Goal: Transaction & Acquisition: Purchase product/service

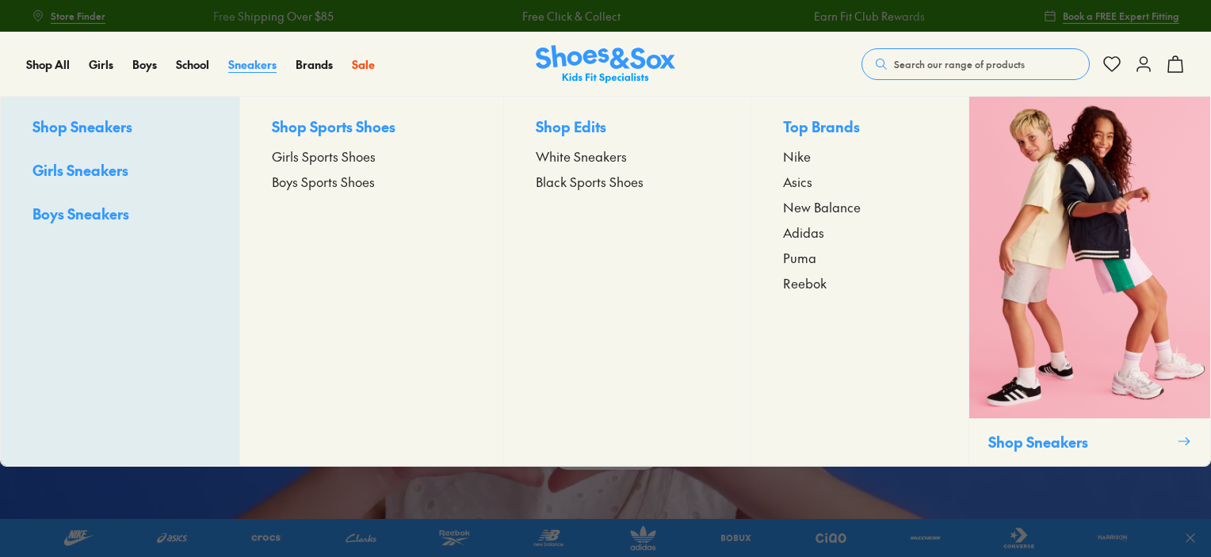
click at [250, 59] on span "Sneakers" at bounding box center [252, 64] width 48 height 16
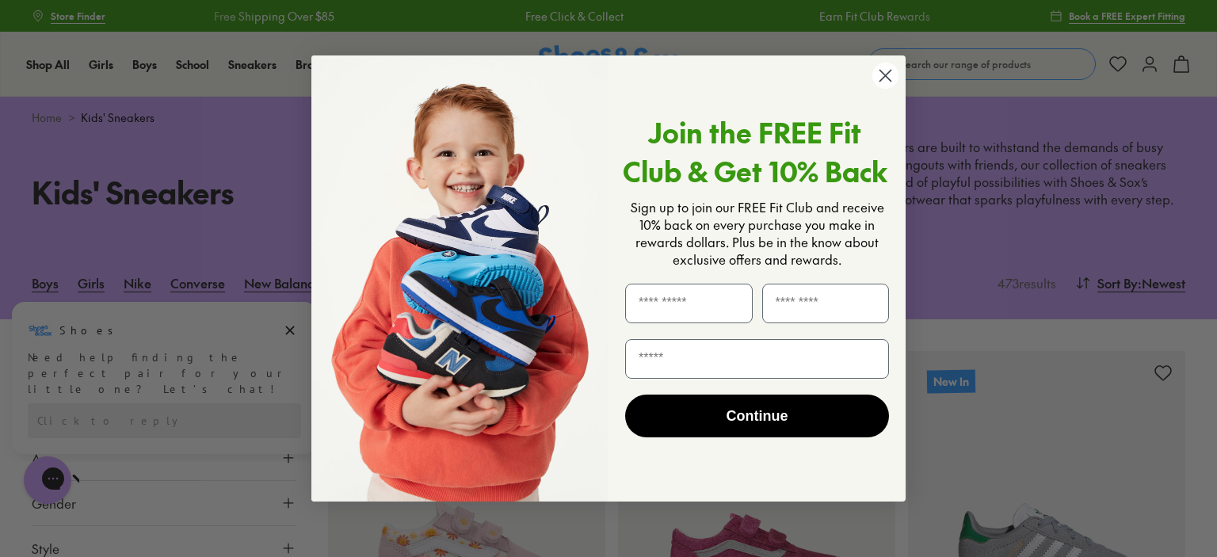
click at [884, 75] on icon "Close dialog" at bounding box center [885, 76] width 11 height 11
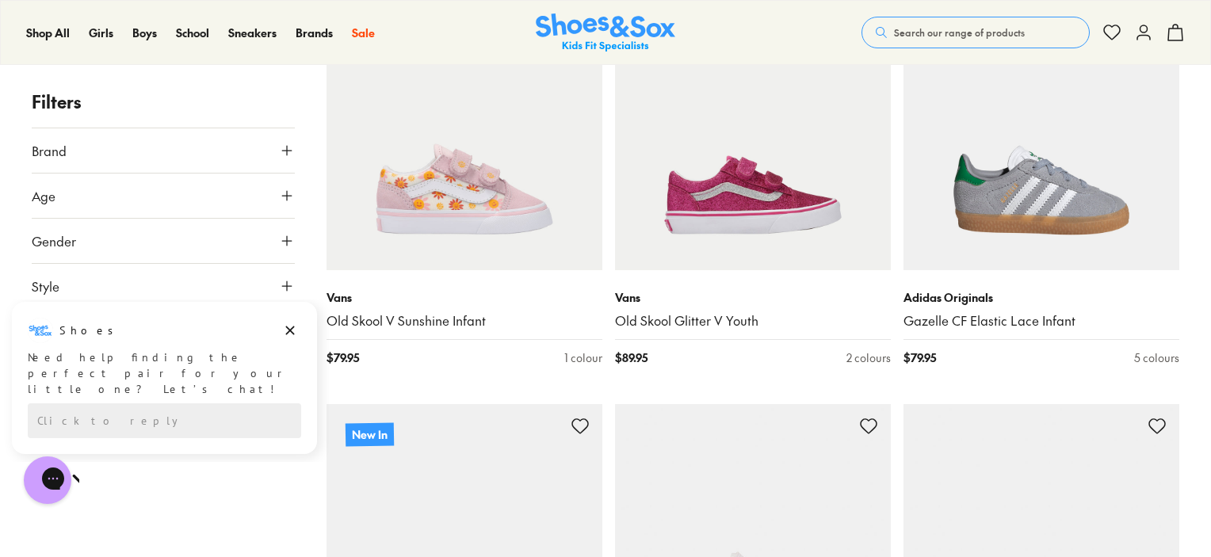
scroll to position [365, 0]
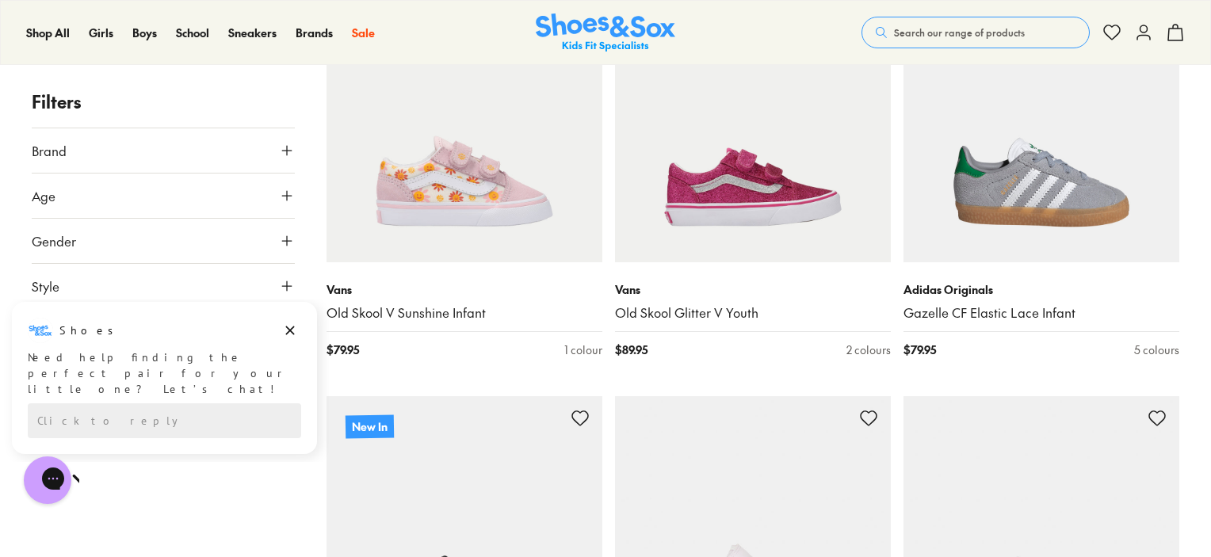
click at [288, 246] on icon at bounding box center [287, 241] width 16 height 16
click at [195, 288] on label "Girls" at bounding box center [195, 287] width 64 height 29
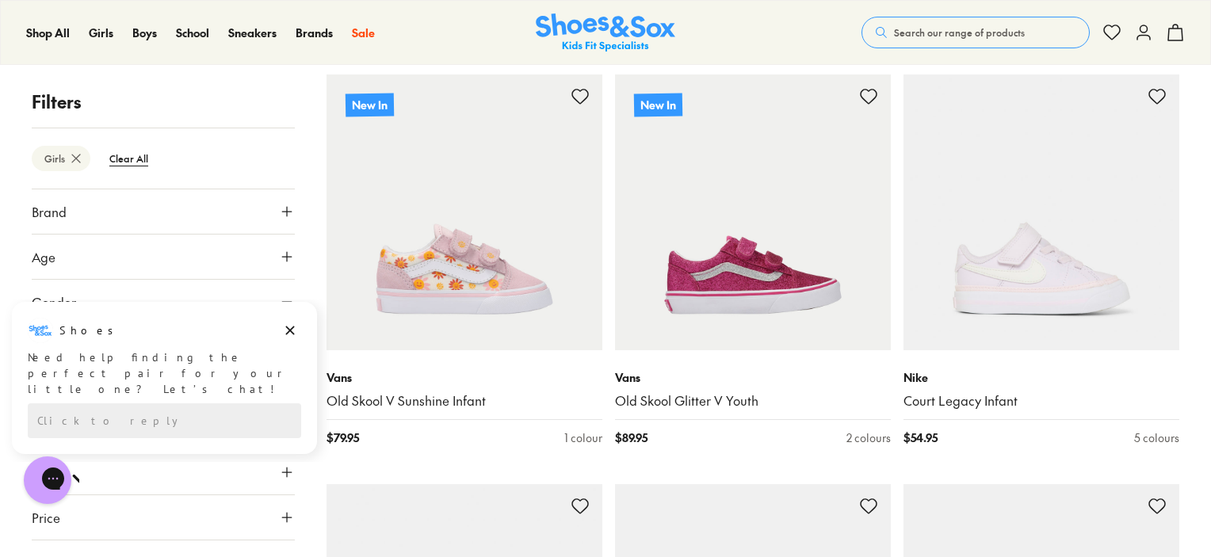
scroll to position [287, 0]
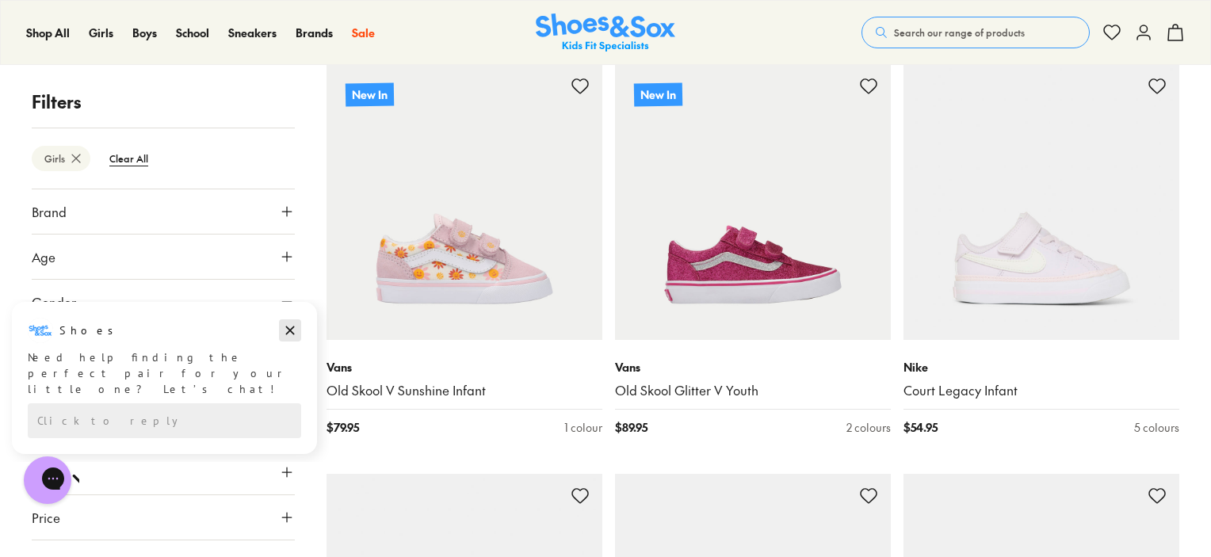
click at [286, 334] on icon "Dismiss campaign" at bounding box center [290, 331] width 9 height 9
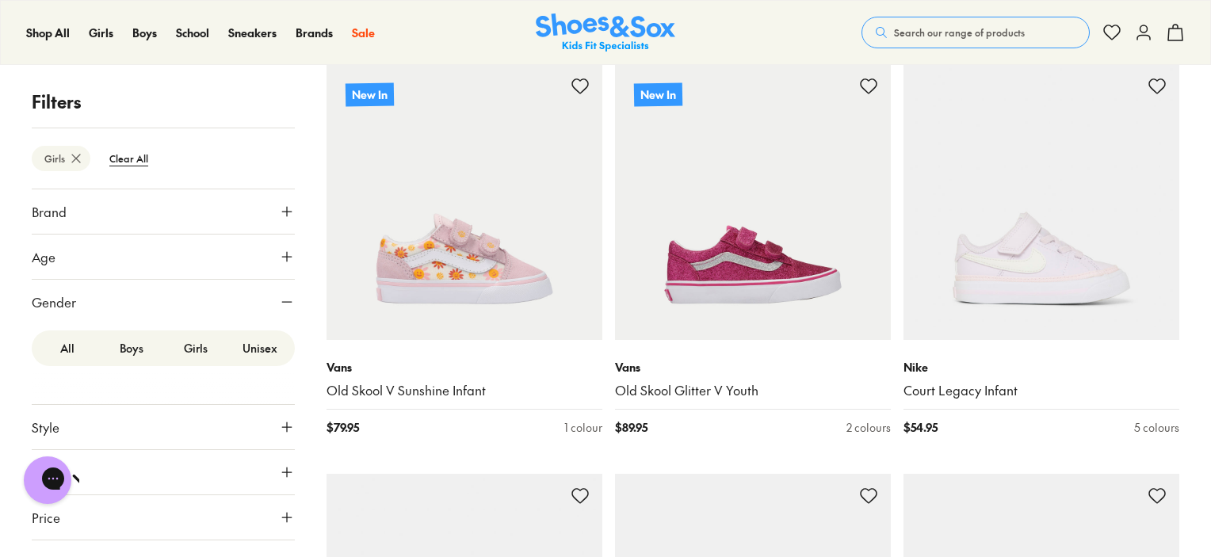
click at [281, 257] on icon at bounding box center [287, 257] width 16 height 16
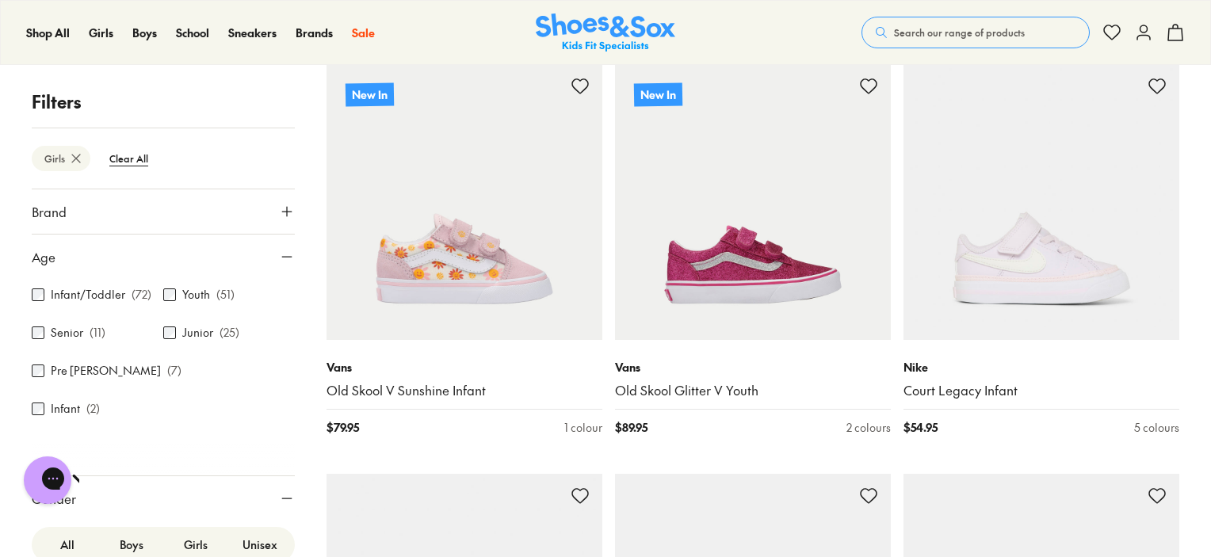
click at [281, 252] on icon at bounding box center [287, 257] width 16 height 16
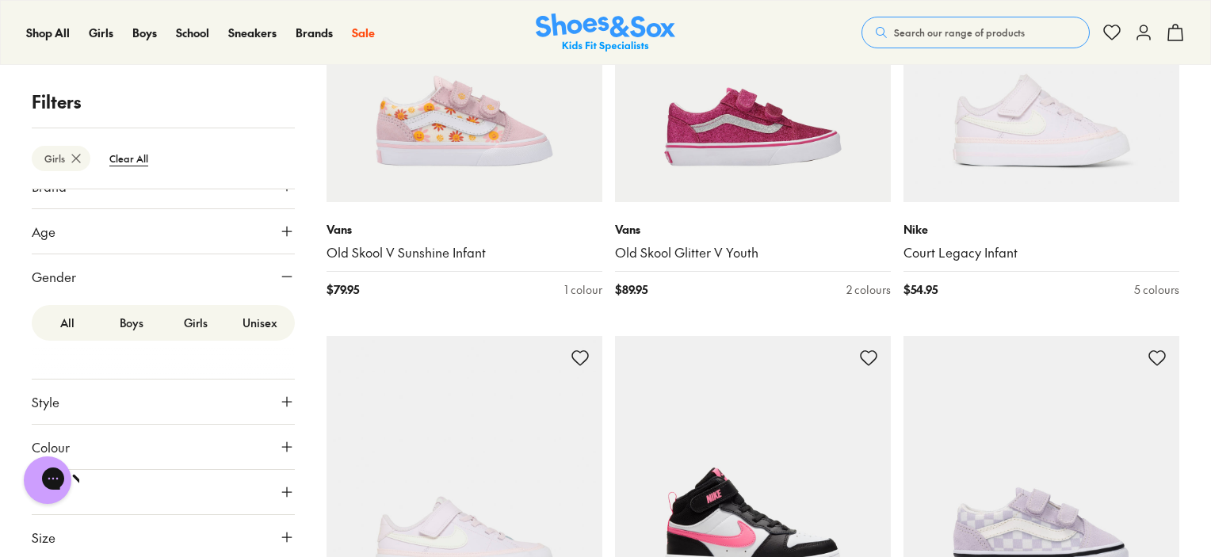
scroll to position [441, 0]
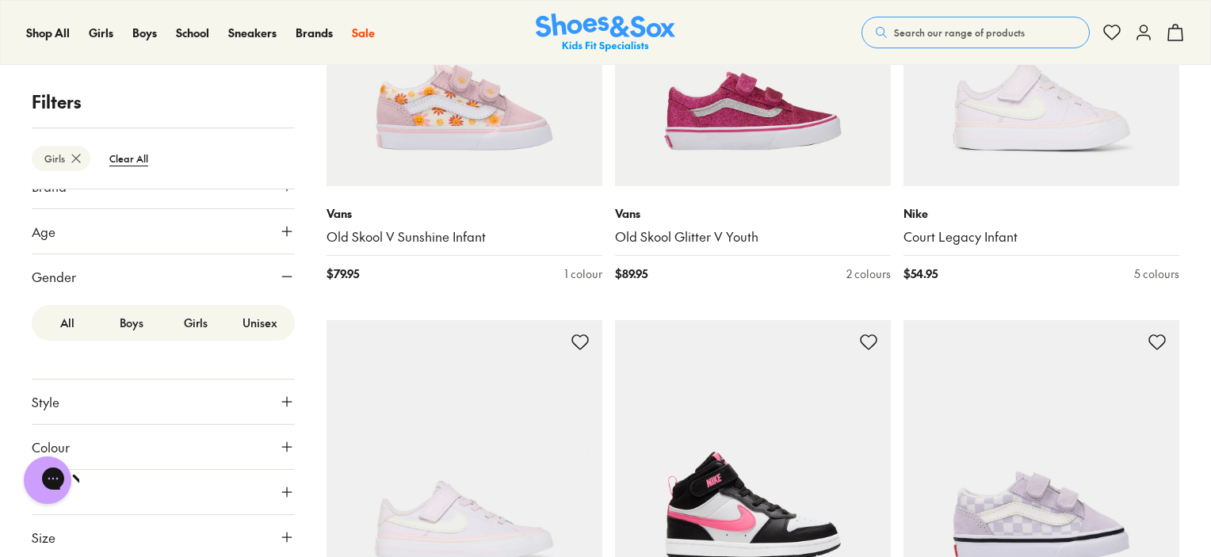
click at [279, 534] on icon at bounding box center [287, 537] width 16 height 16
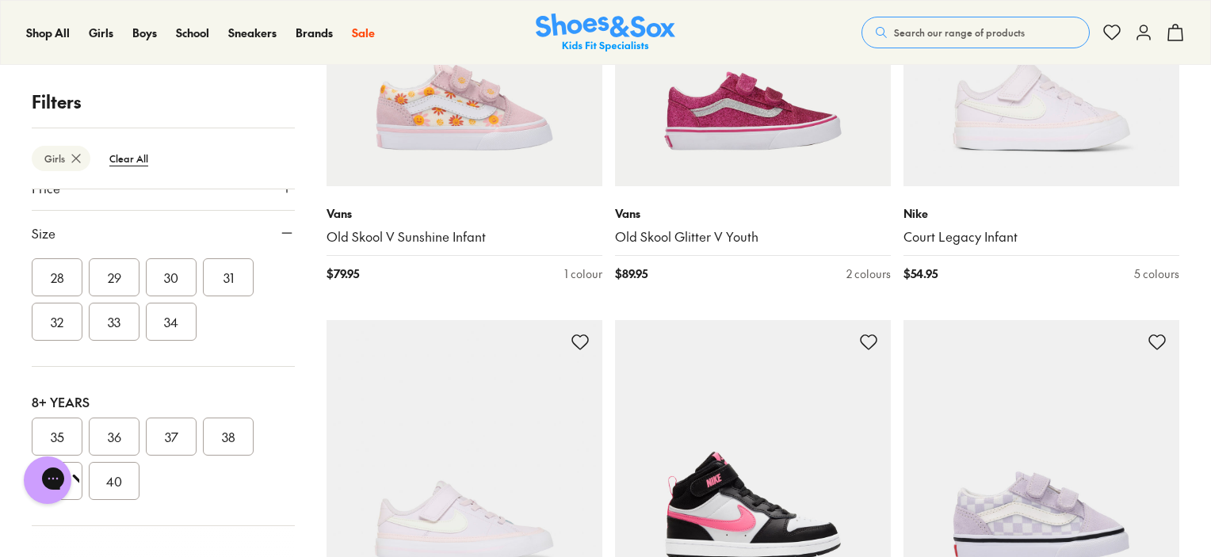
scroll to position [368, 0]
click at [58, 426] on button "35" at bounding box center [57, 433] width 51 height 38
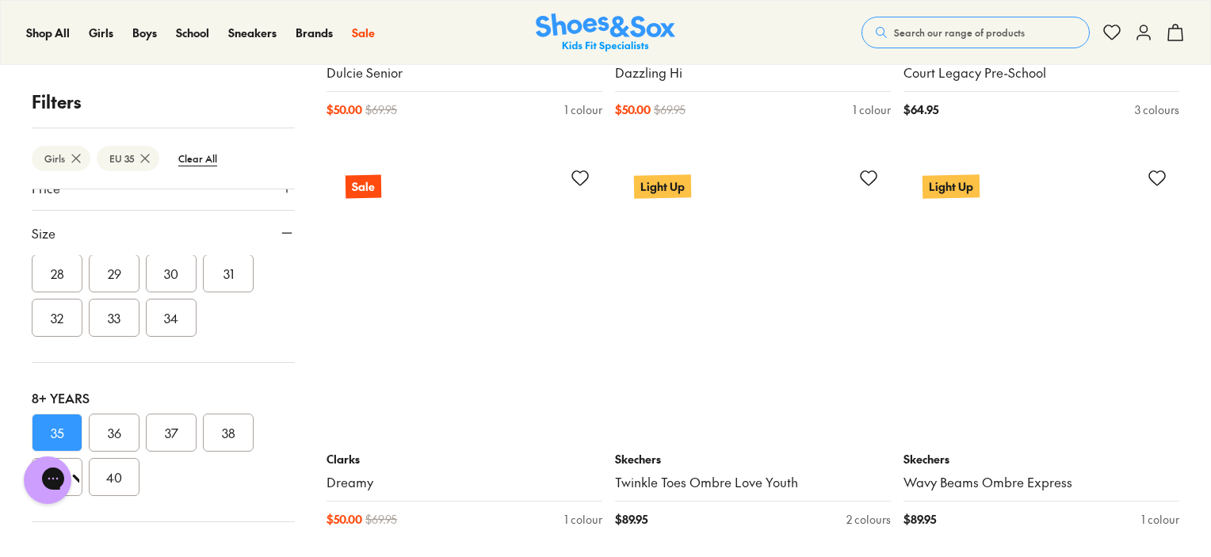
scroll to position [3900, 0]
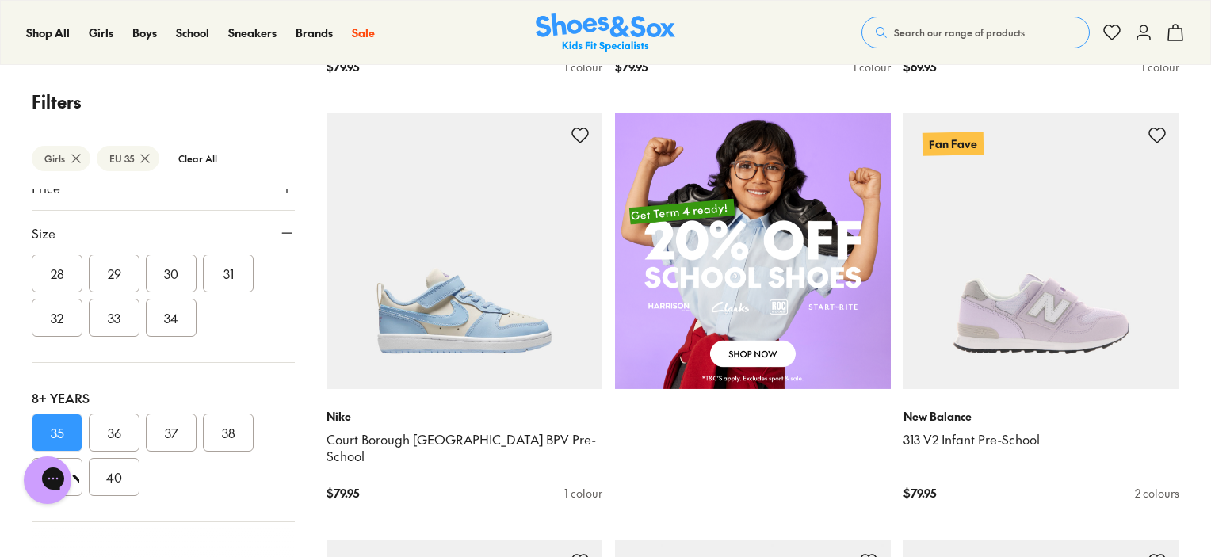
scroll to position [1058, 0]
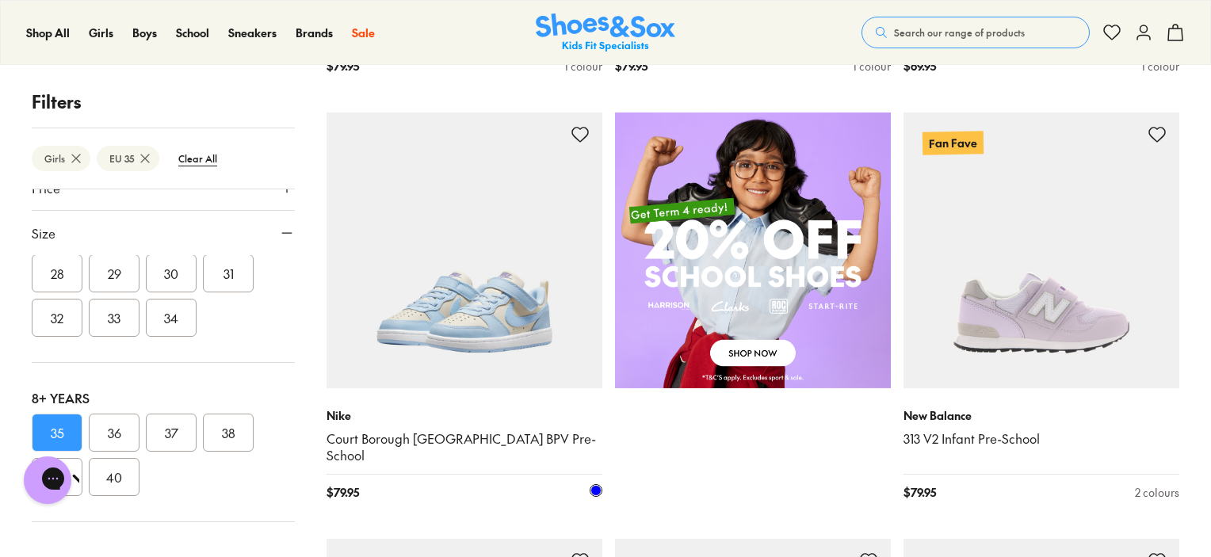
click at [489, 316] on img at bounding box center [465, 251] width 276 height 276
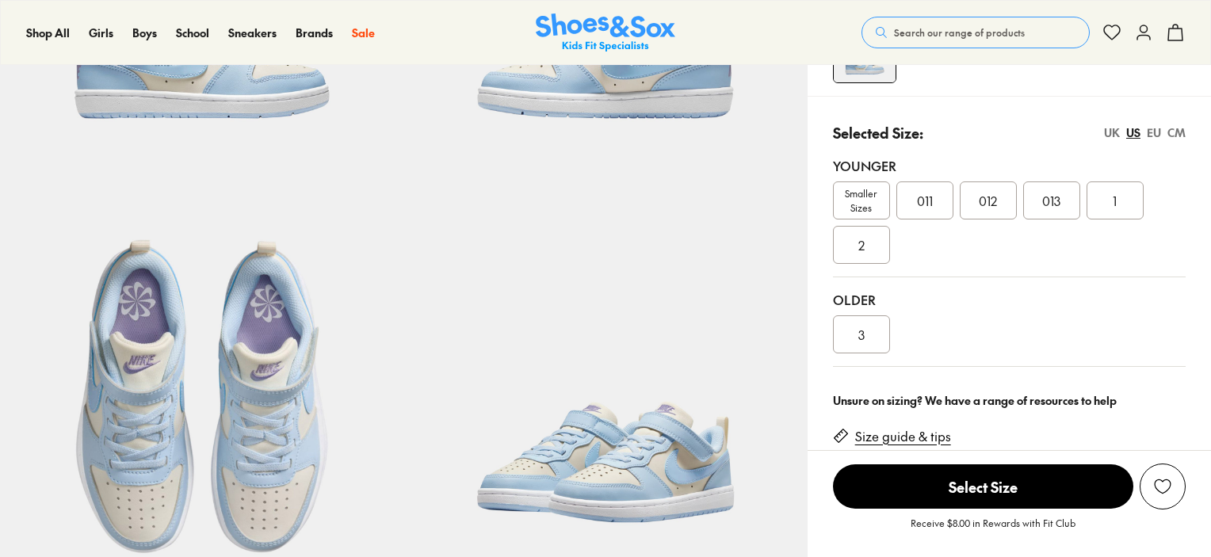
scroll to position [392, 0]
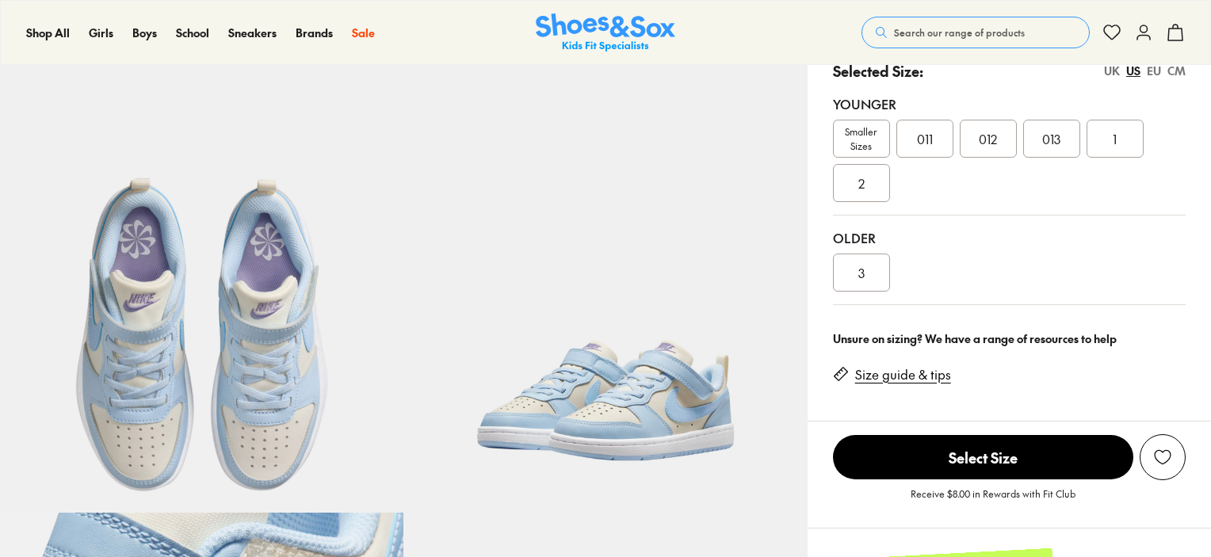
select select "*"
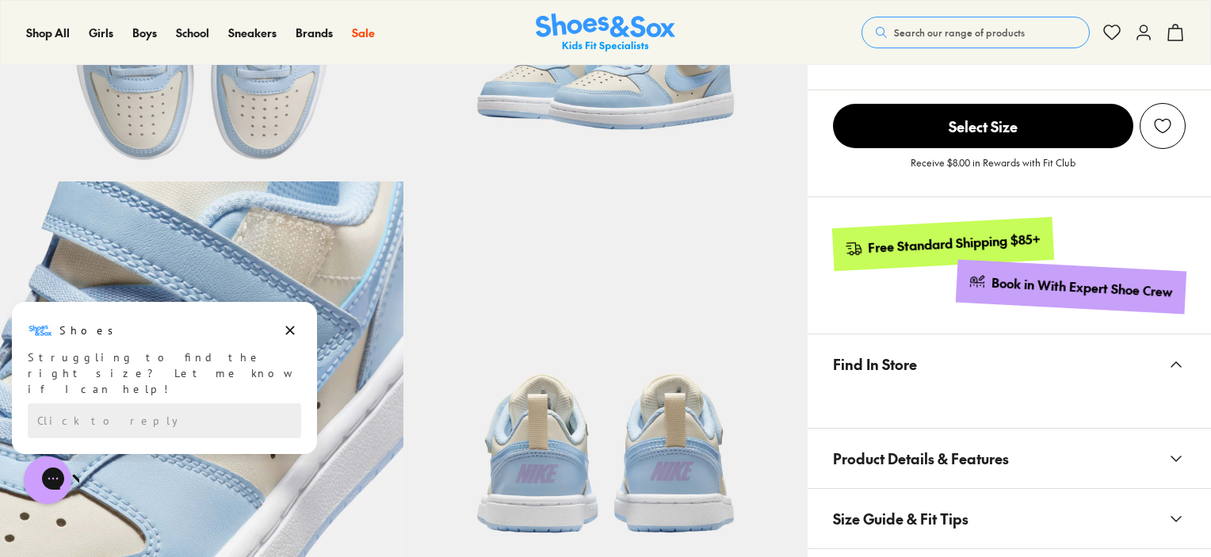
scroll to position [731, 0]
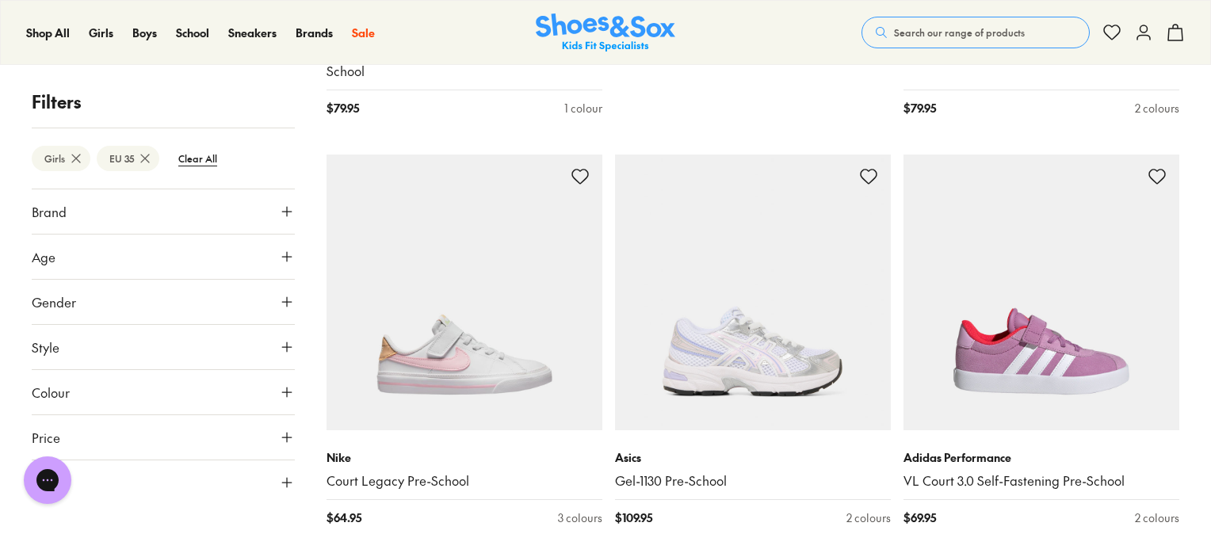
scroll to position [1443, 0]
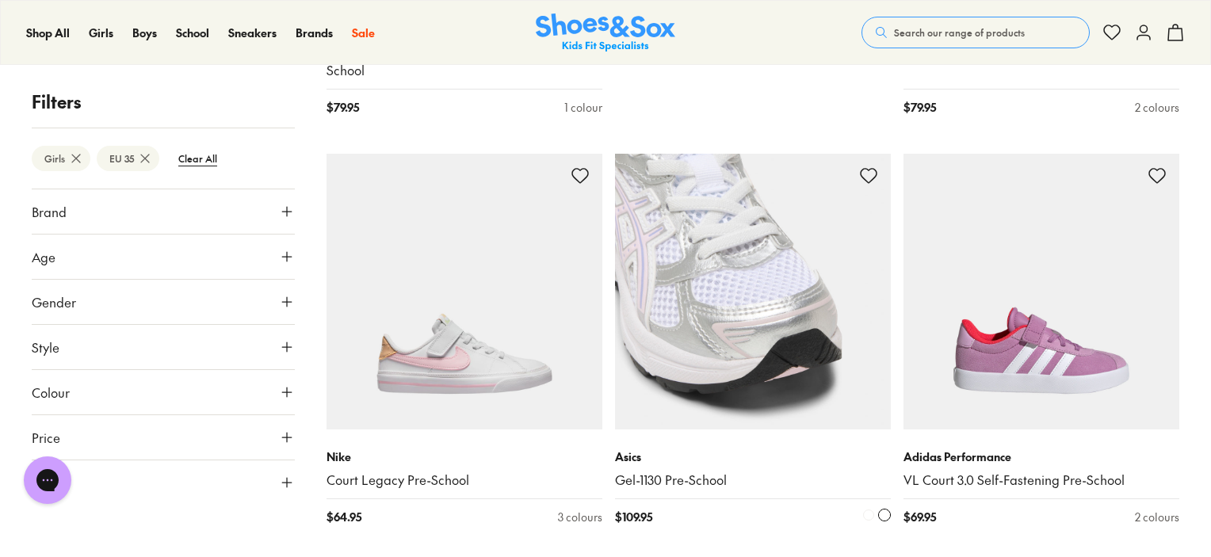
click at [770, 330] on img at bounding box center [753, 292] width 276 height 276
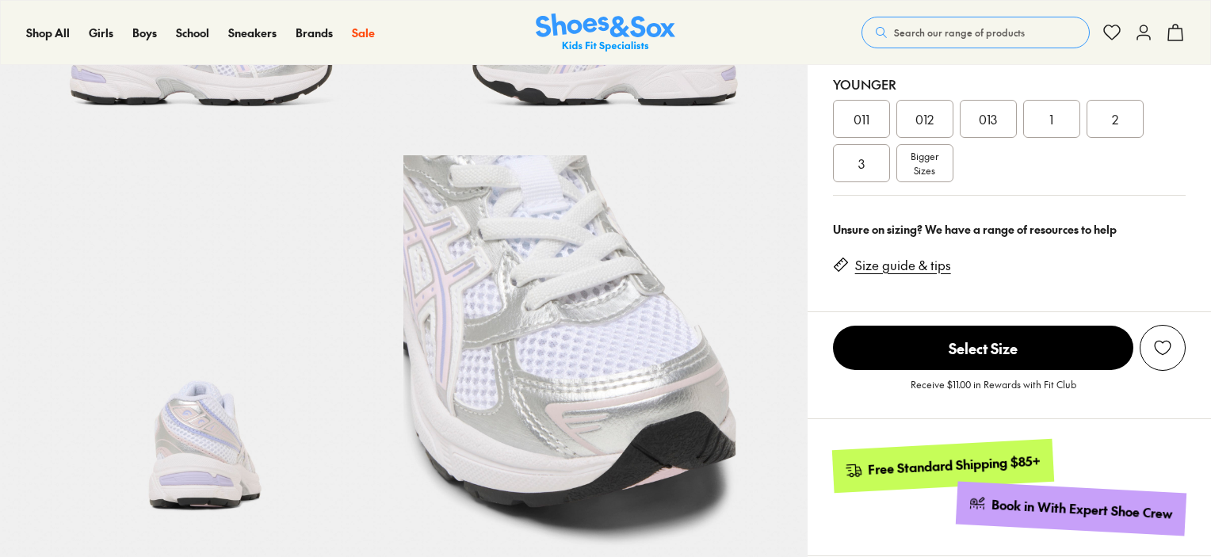
scroll to position [348, 0]
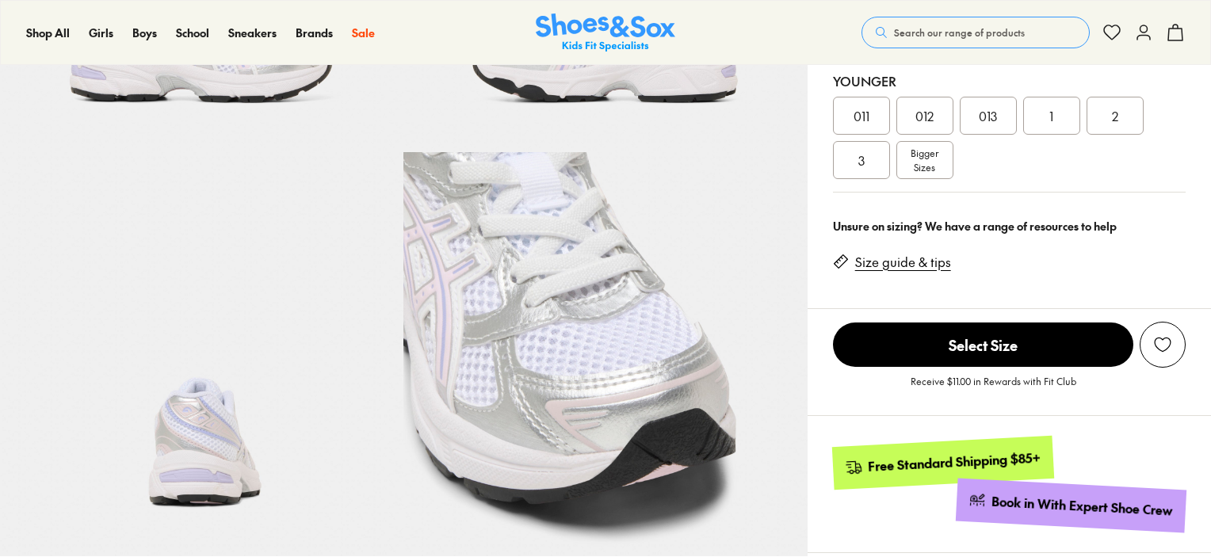
select select "*"
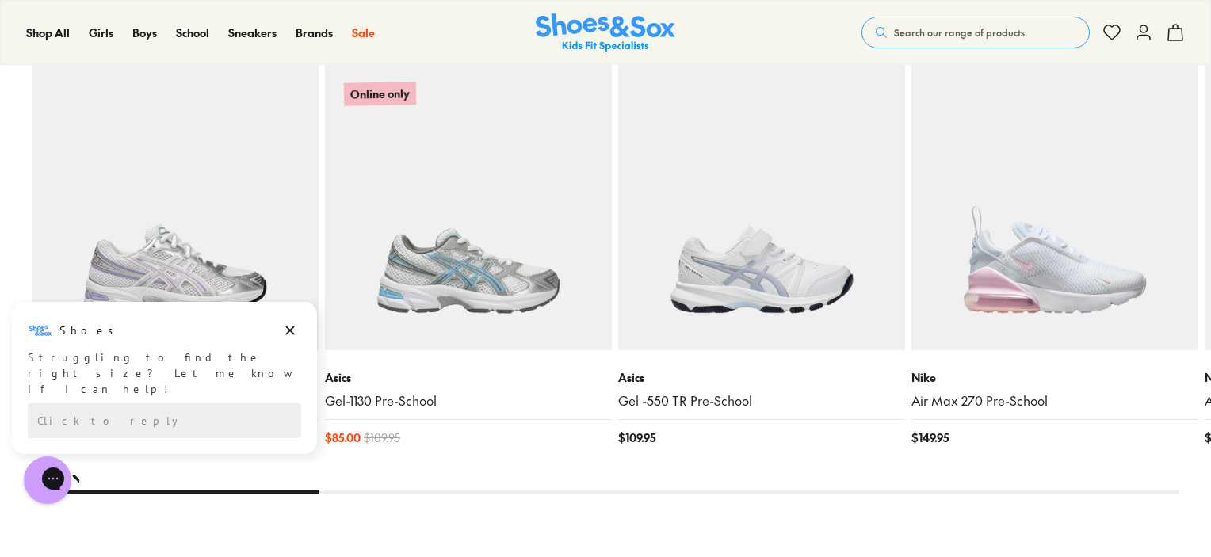
scroll to position [1528, 0]
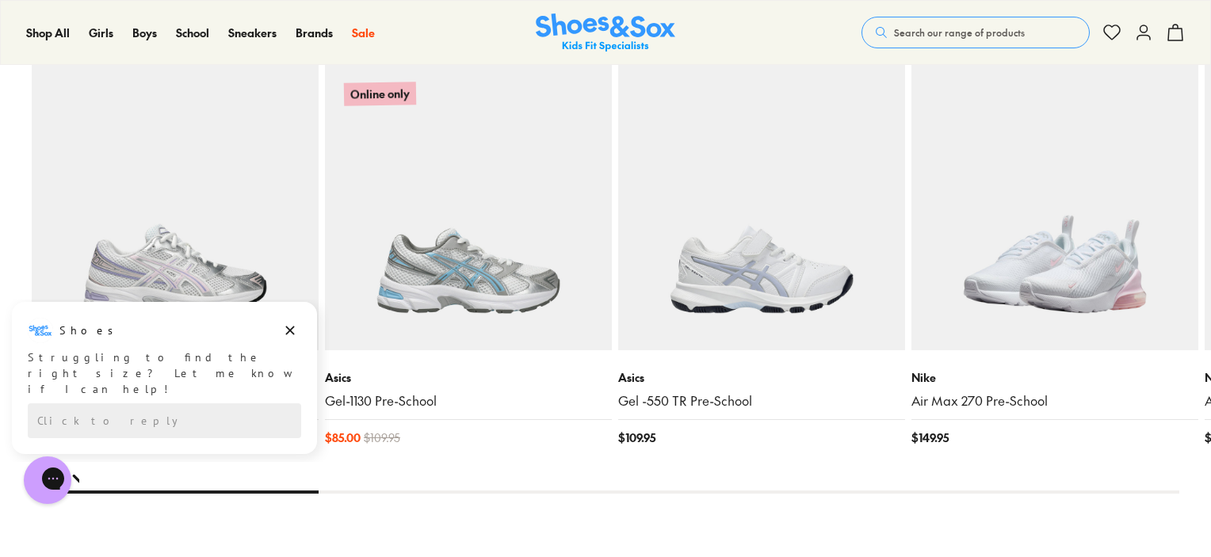
click at [1078, 297] on img at bounding box center [1054, 206] width 287 height 287
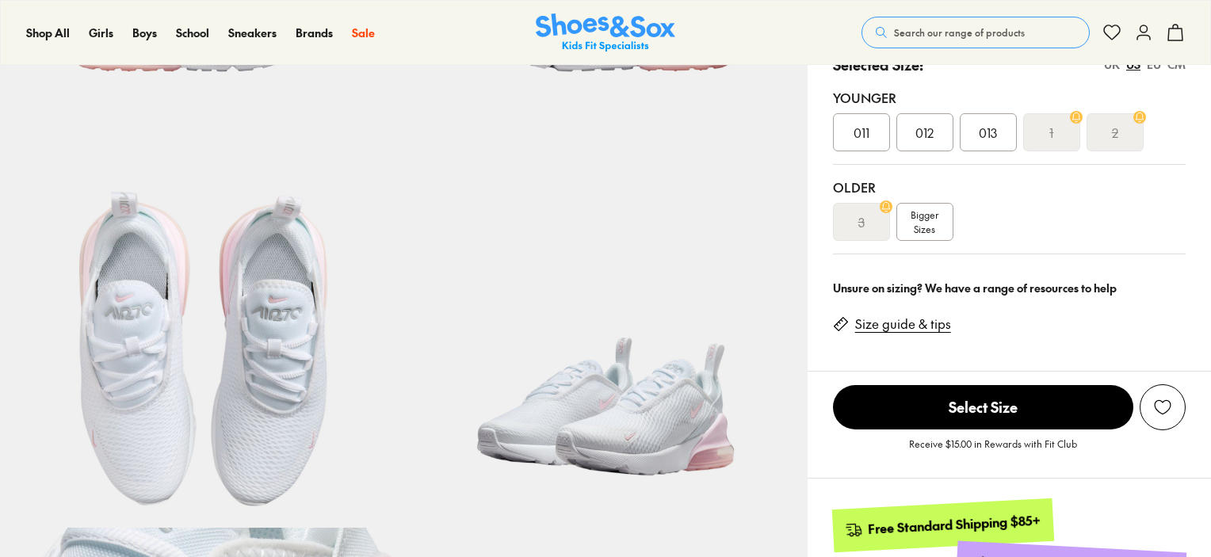
select select "*"
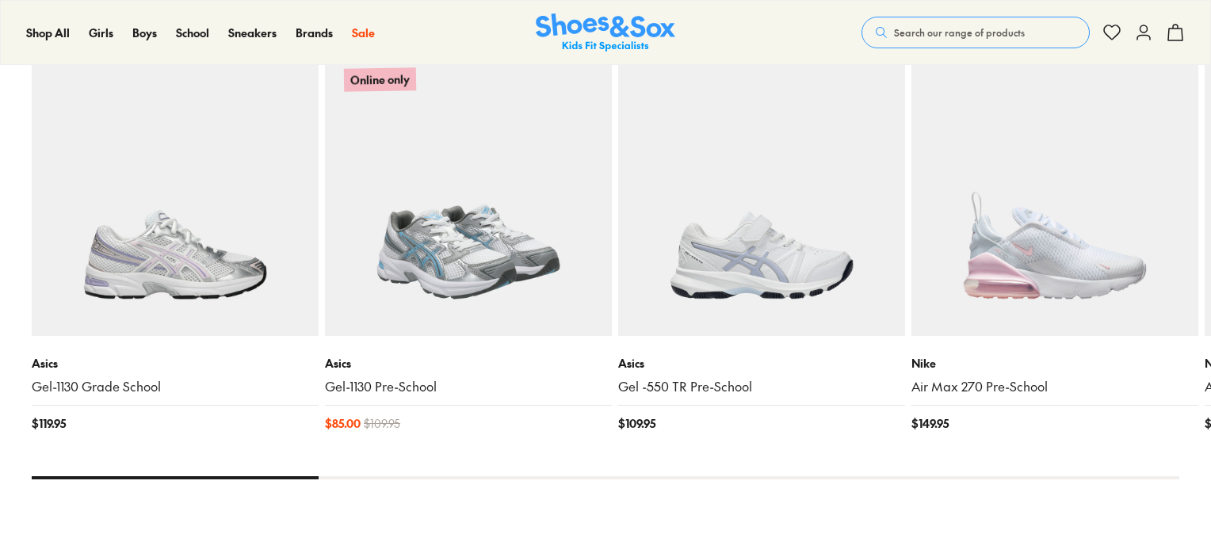
scroll to position [1547, 0]
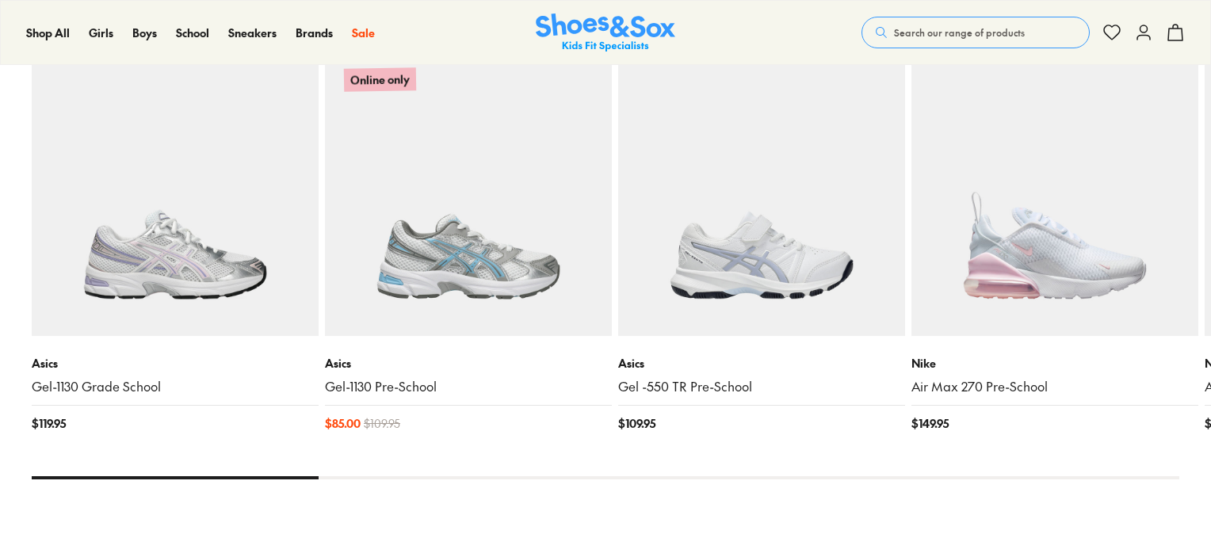
select select "*"
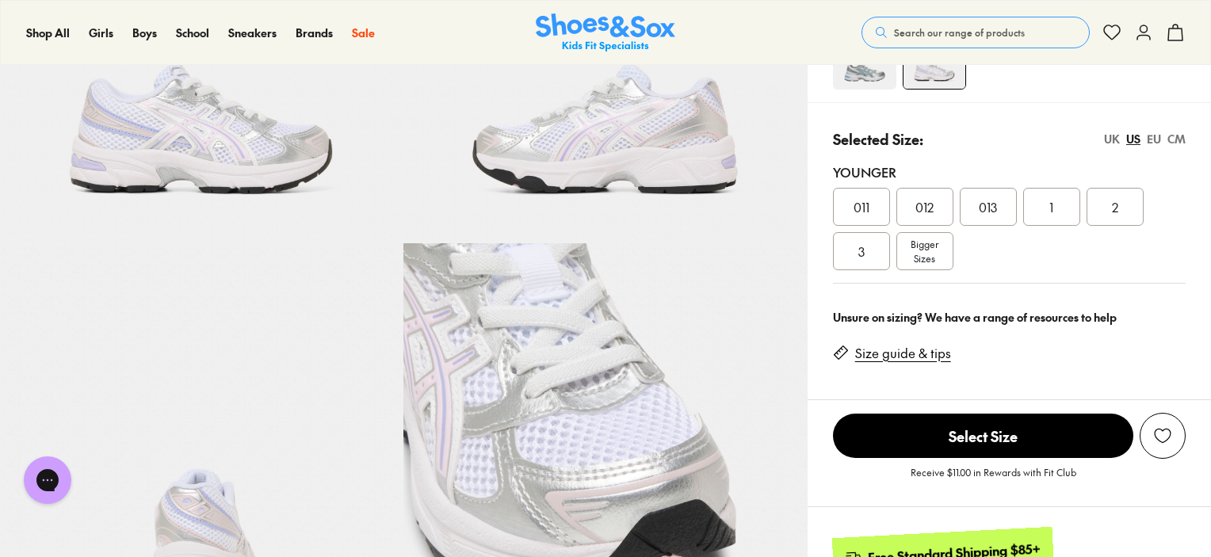
scroll to position [247, 0]
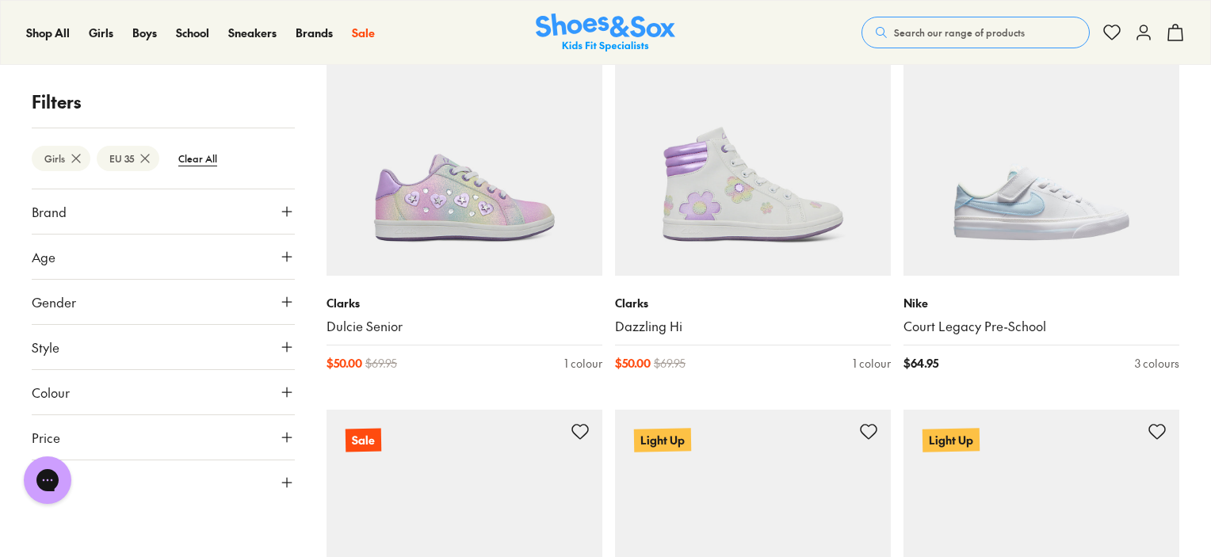
scroll to position [3646, 0]
click at [1051, 202] on img at bounding box center [1041, 137] width 276 height 276
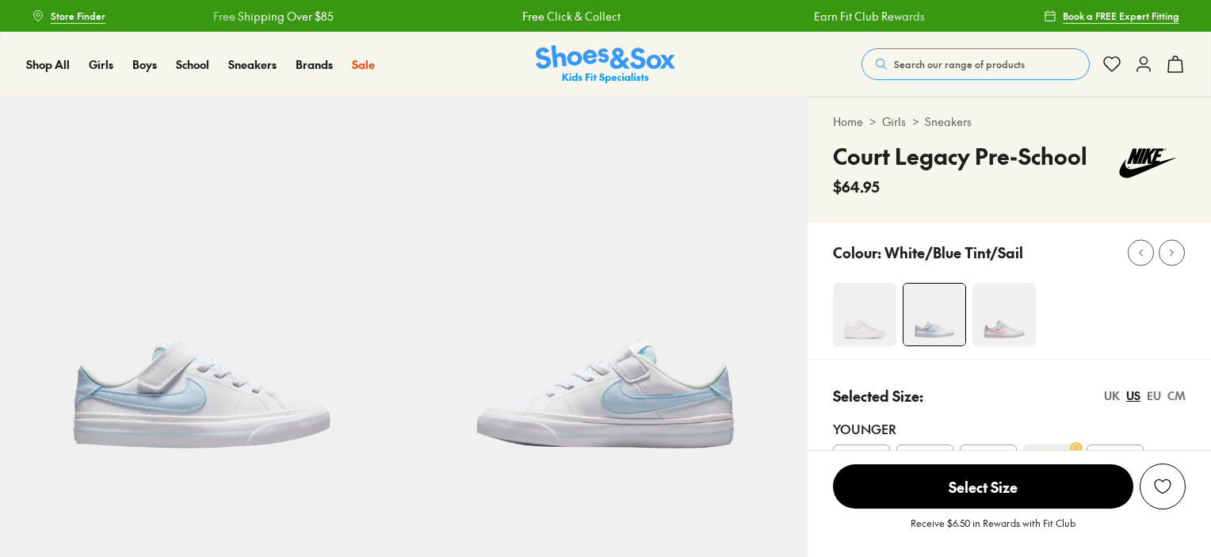
scroll to position [328, 0]
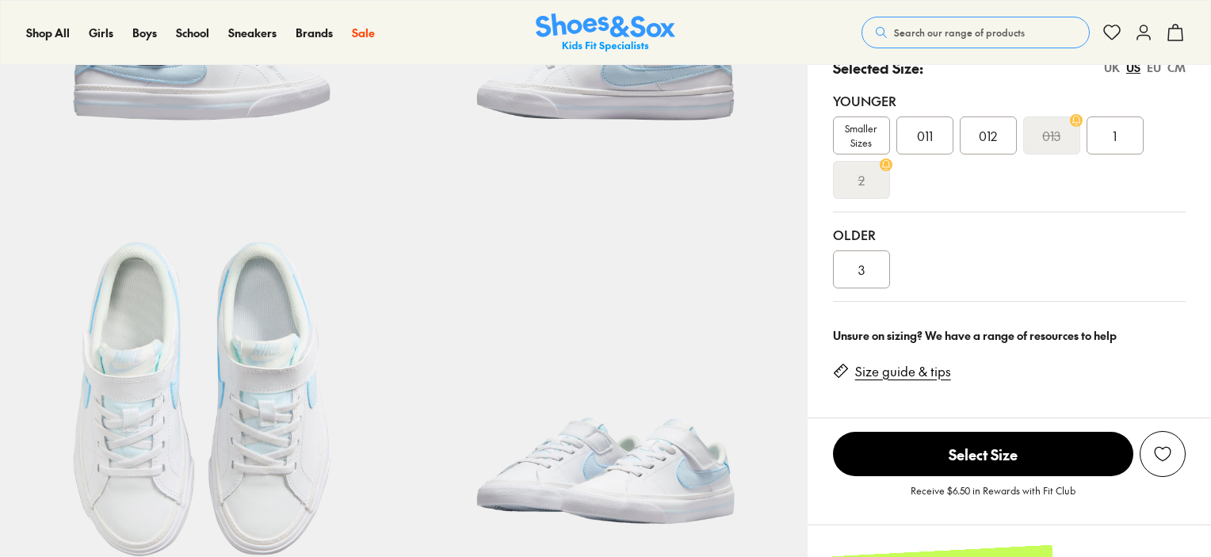
select select "*"
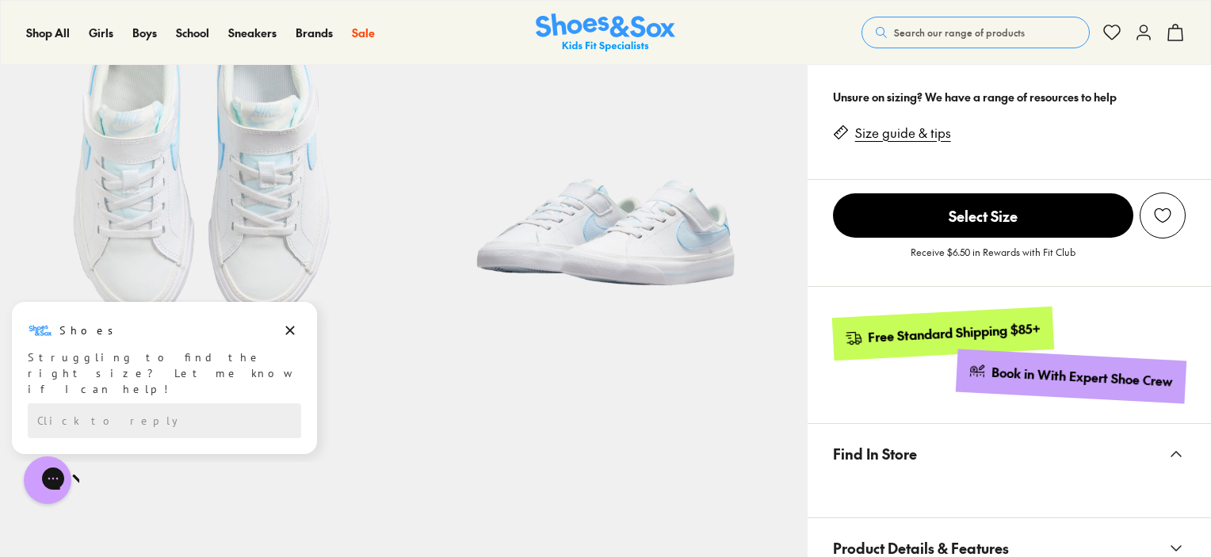
scroll to position [567, 0]
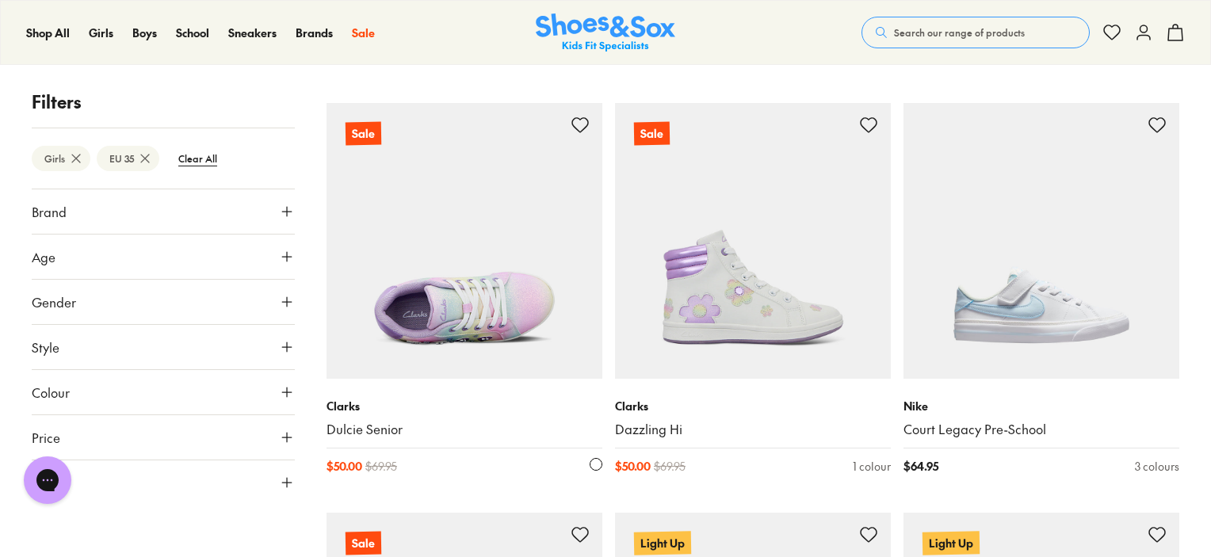
scroll to position [3544, 0]
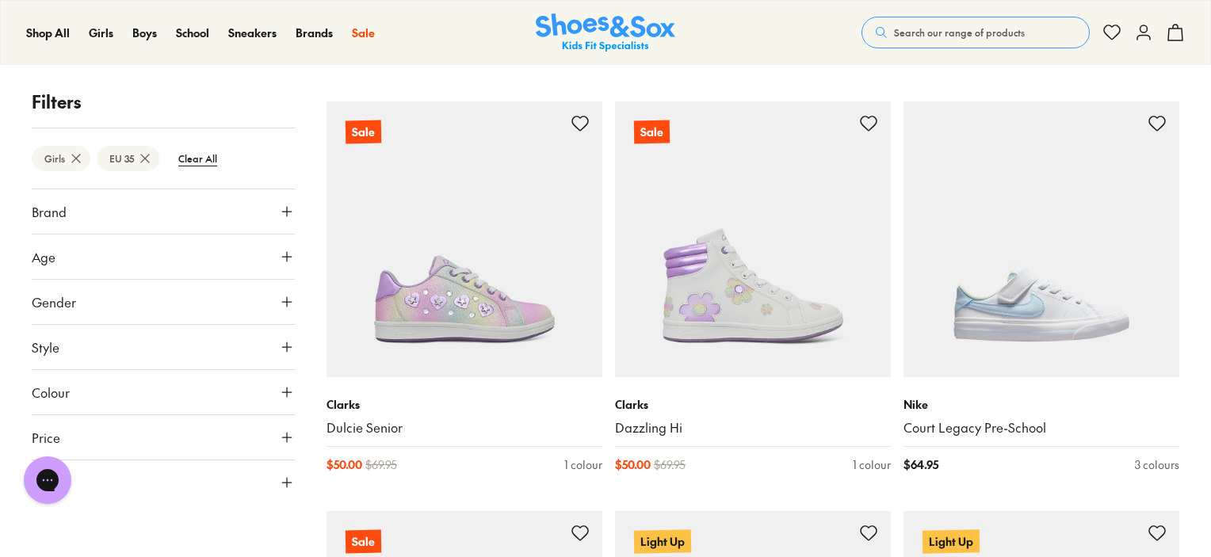
click at [285, 389] on icon at bounding box center [287, 392] width 16 height 16
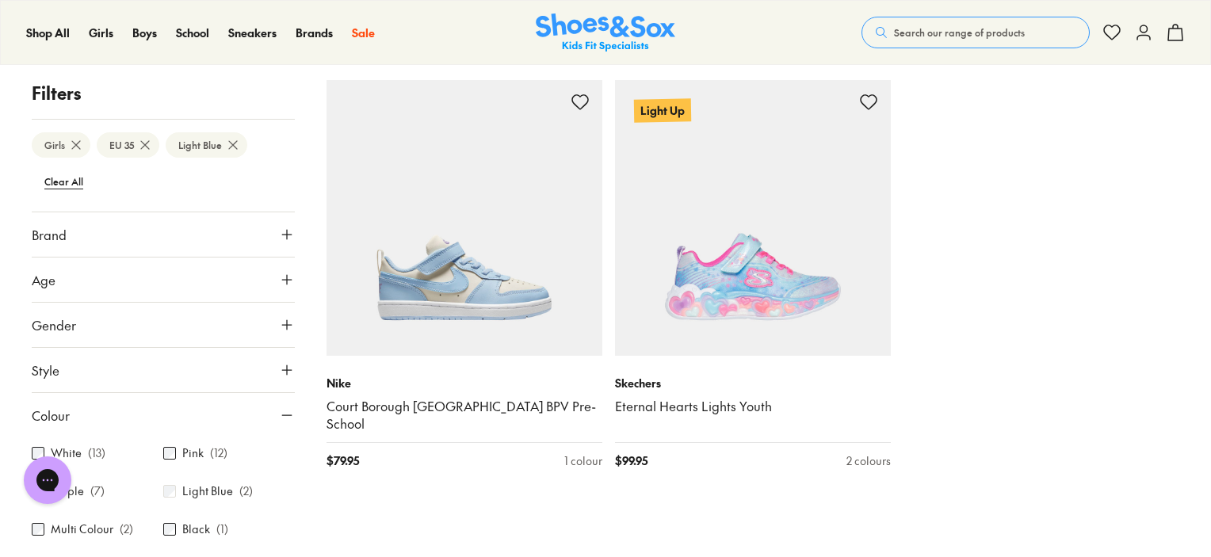
scroll to position [267, 0]
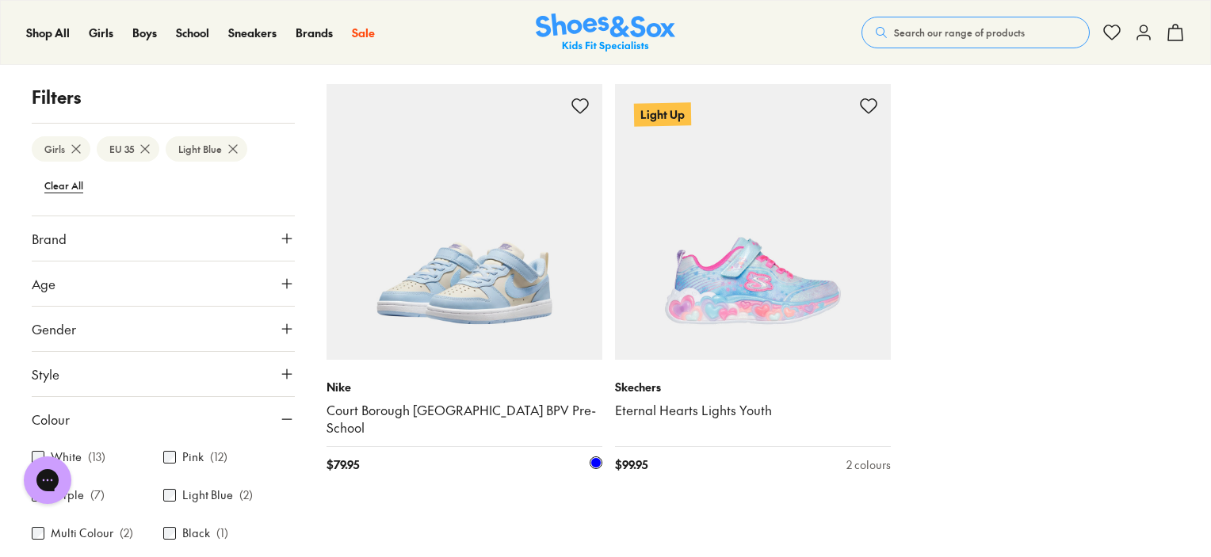
click at [464, 300] on img at bounding box center [465, 222] width 276 height 276
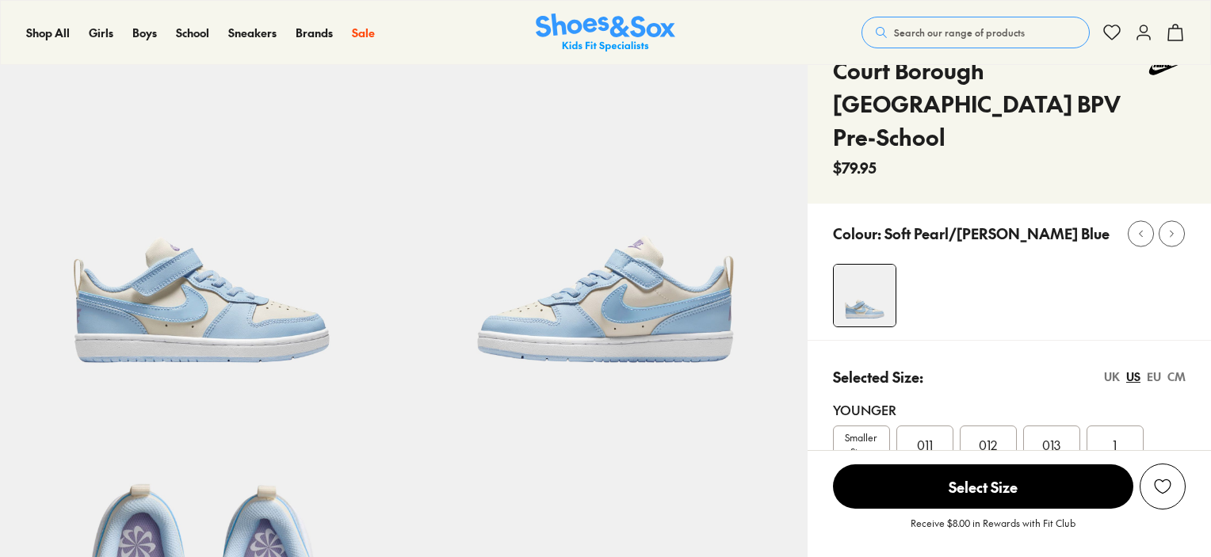
select select "*"
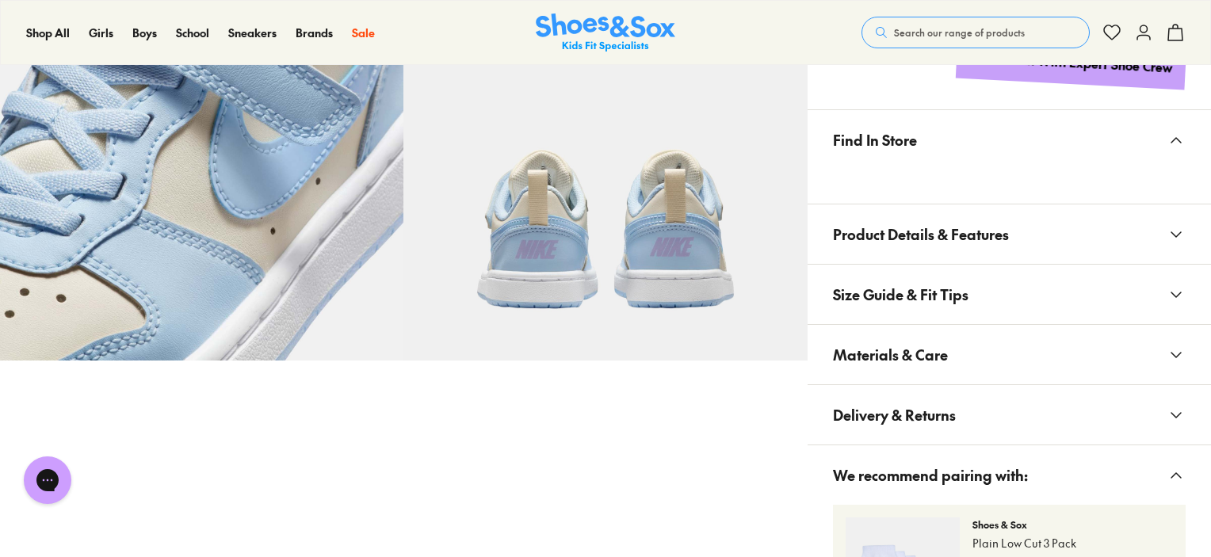
scroll to position [893, 0]
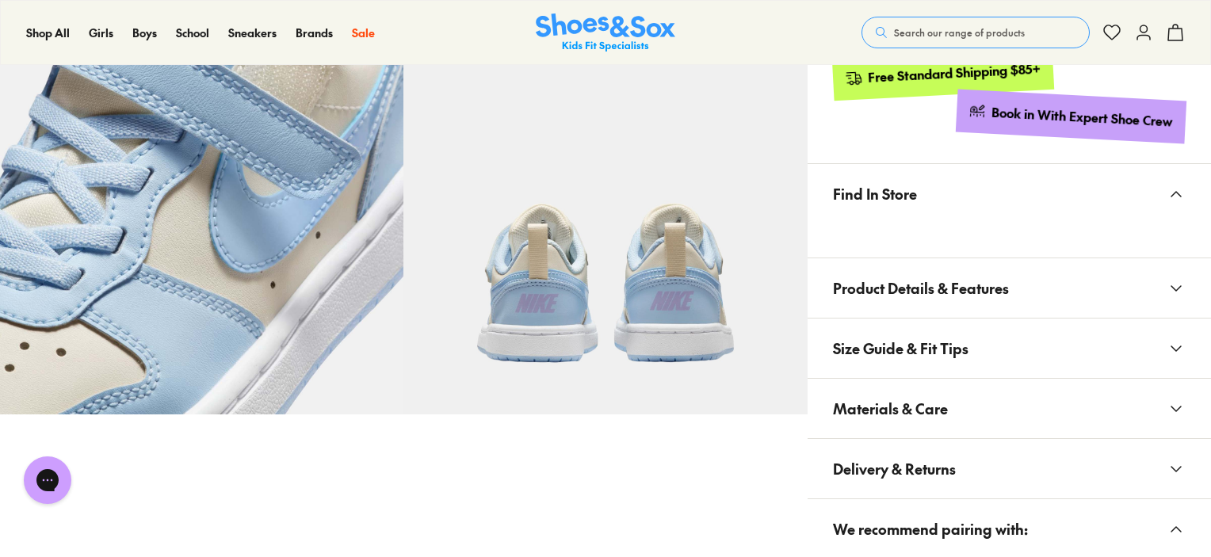
click at [1178, 279] on icon at bounding box center [1176, 288] width 19 height 19
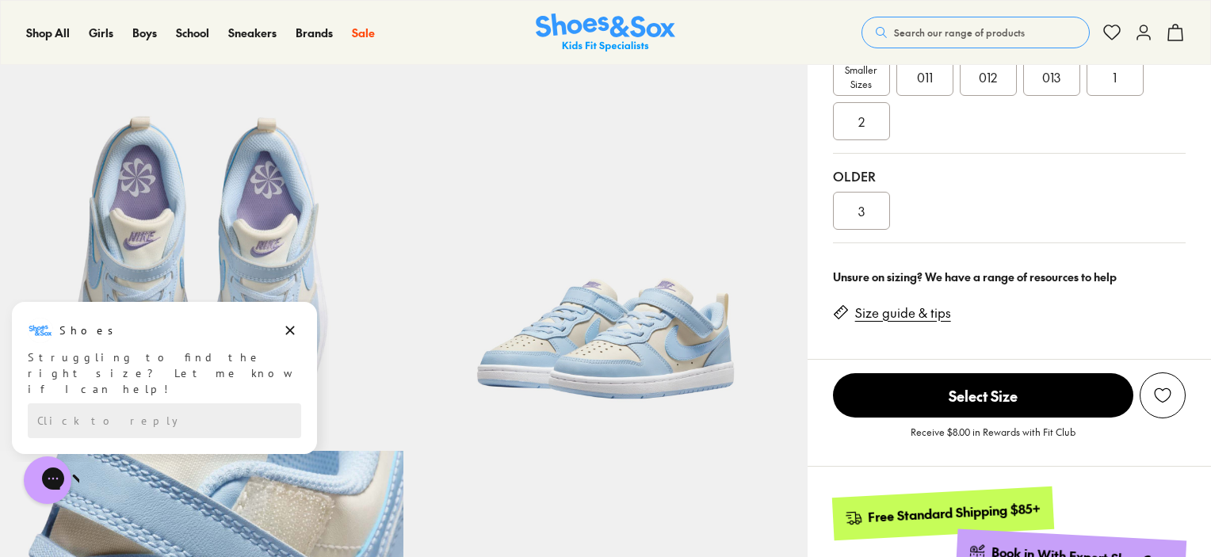
scroll to position [453, 0]
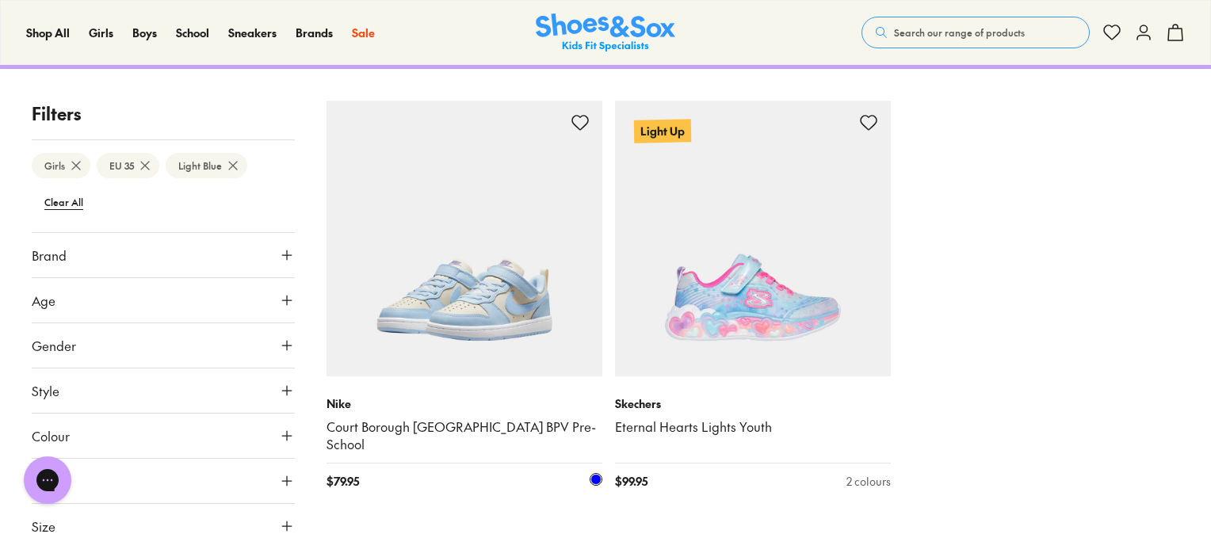
scroll to position [155, 0]
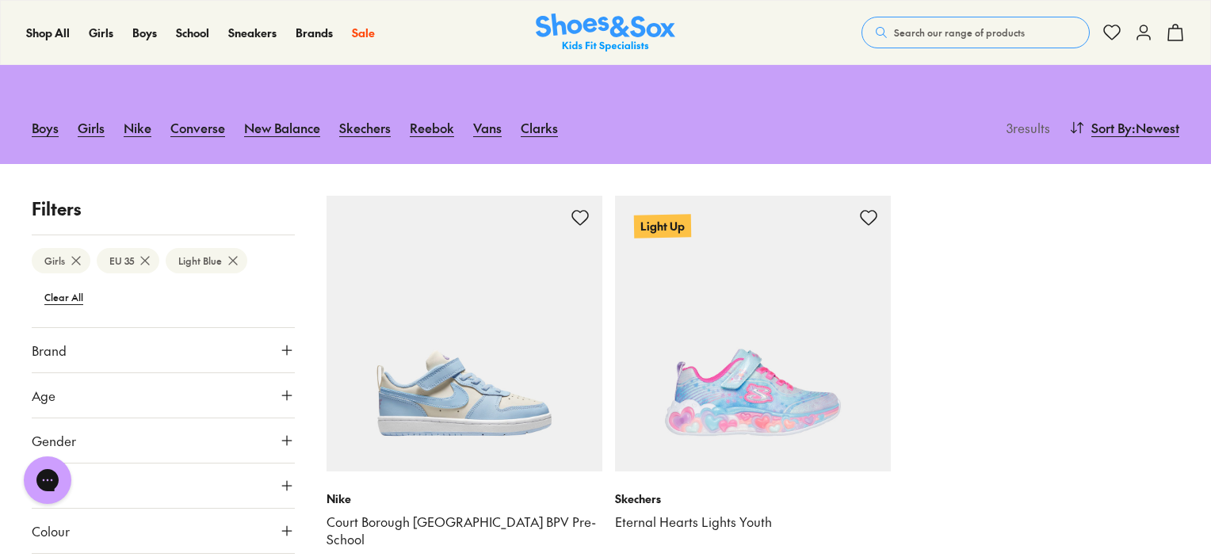
click at [288, 440] on icon at bounding box center [287, 441] width 16 height 16
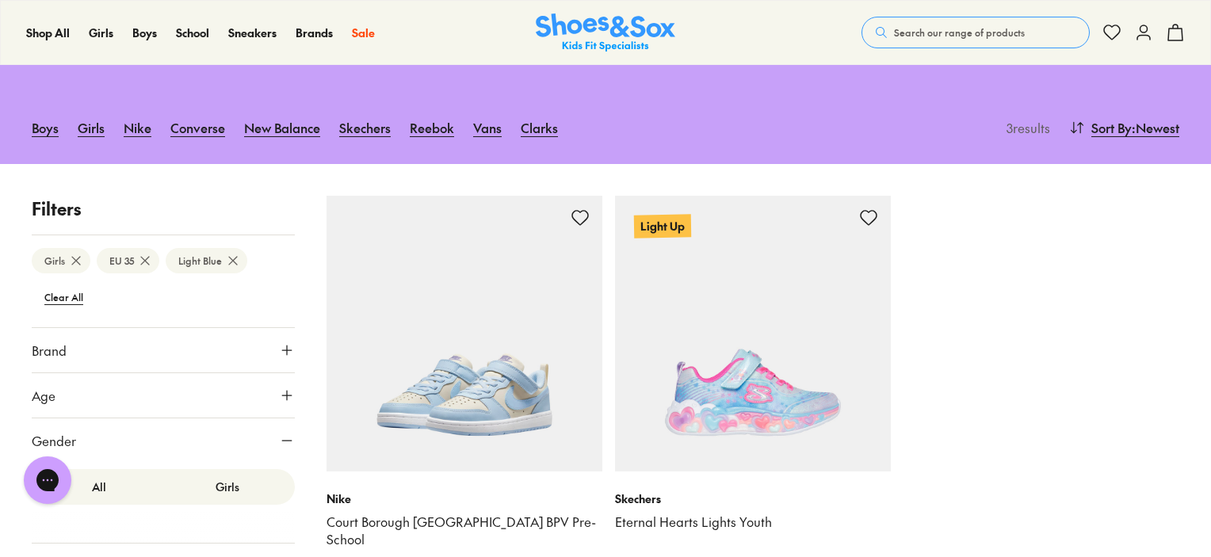
click at [472, 372] on img at bounding box center [465, 334] width 276 height 276
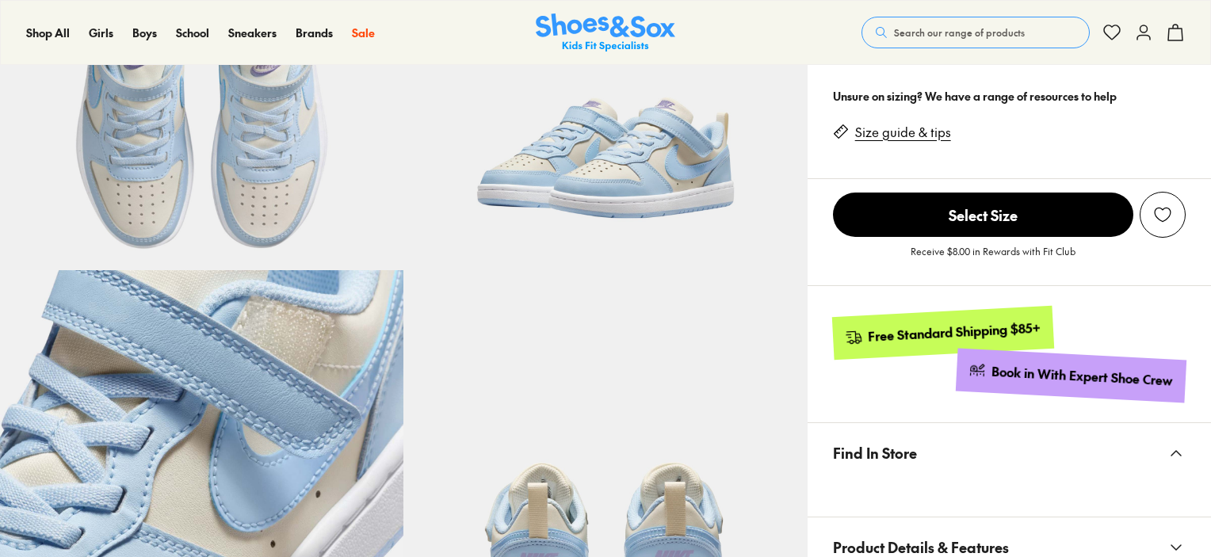
select select "*"
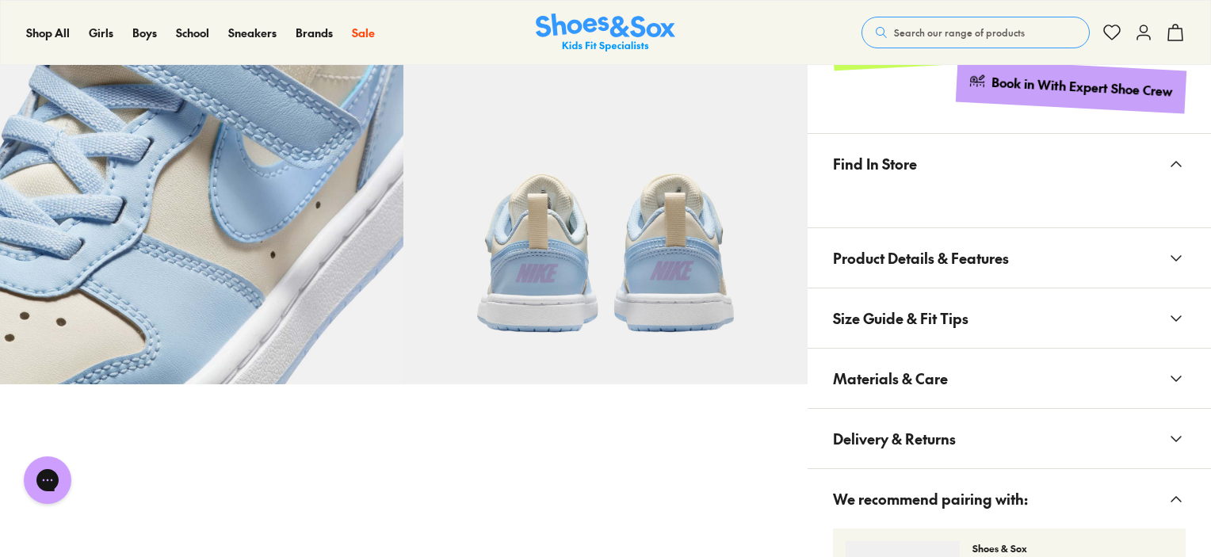
click at [1091, 228] on button "Product Details & Features" at bounding box center [1009, 257] width 403 height 59
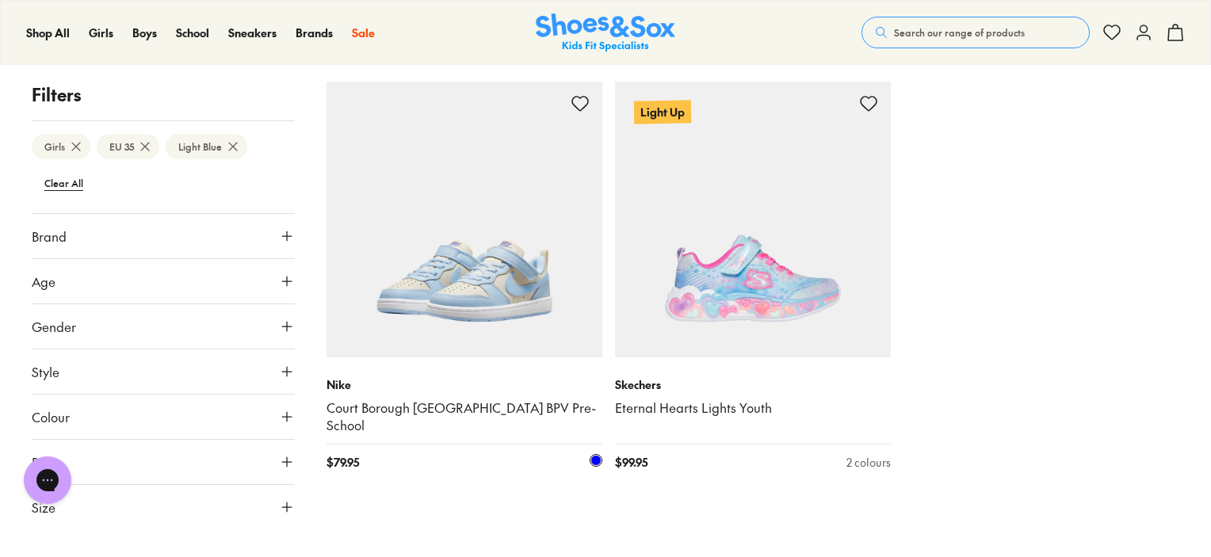
scroll to position [269, 0]
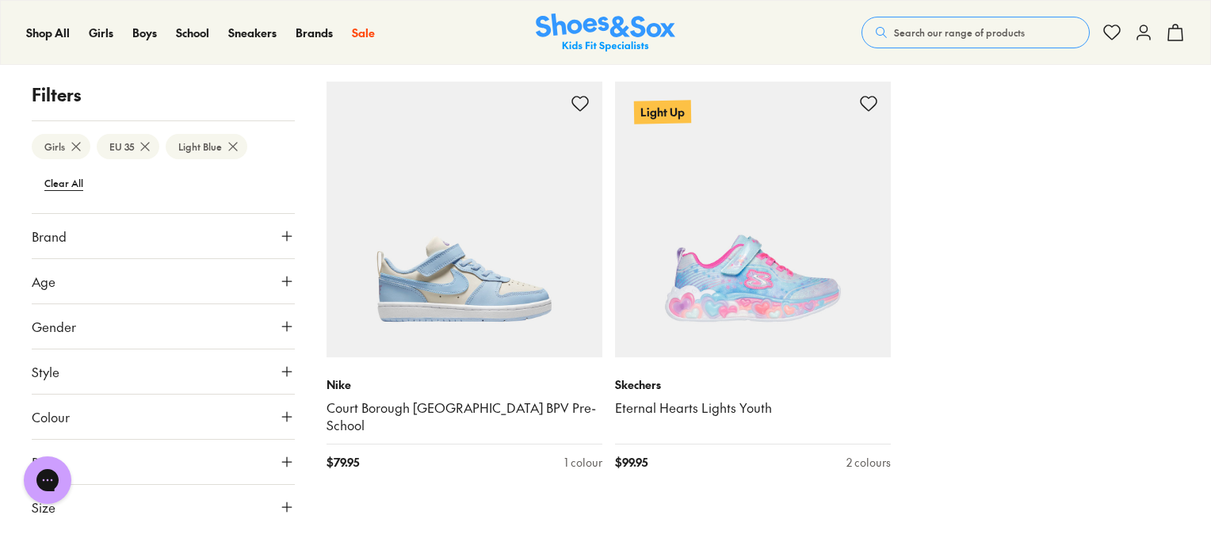
click at [282, 413] on icon at bounding box center [287, 417] width 16 height 16
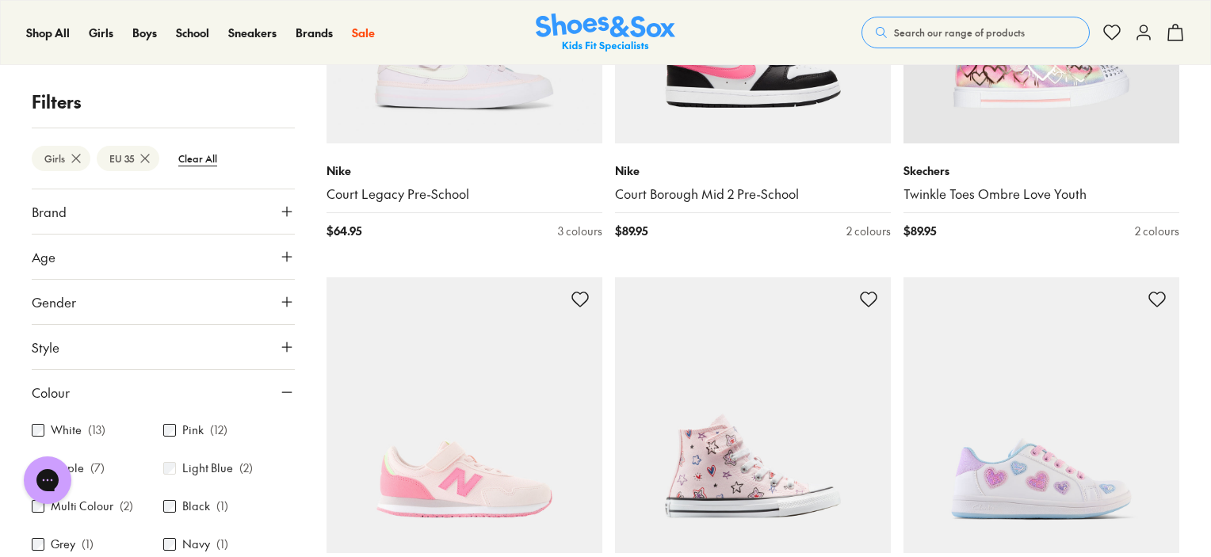
scroll to position [488, 0]
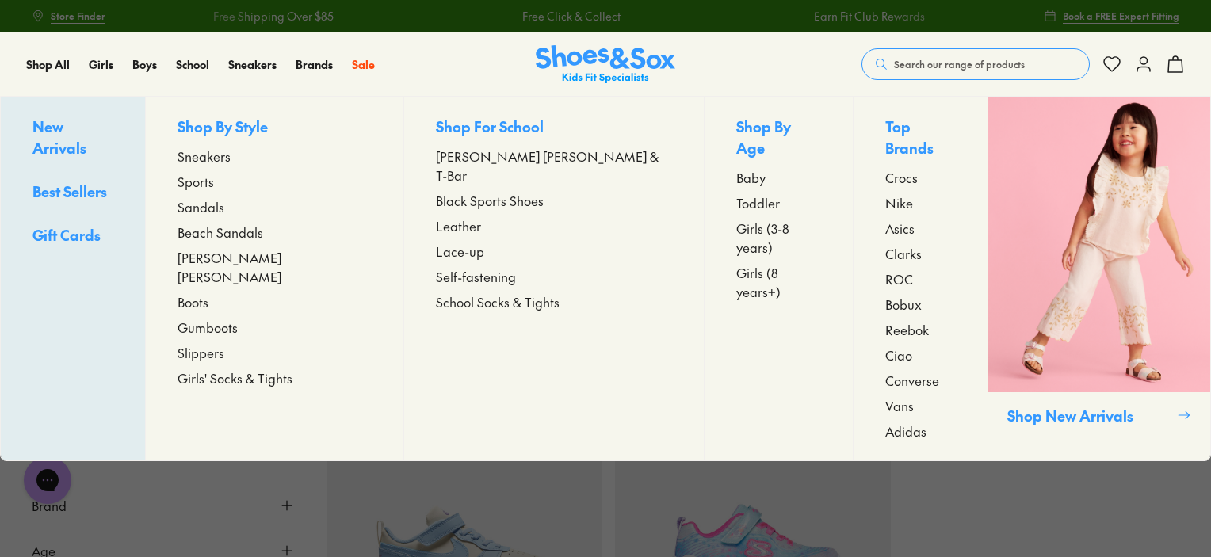
click at [208, 292] on span "Boots" at bounding box center [193, 301] width 31 height 19
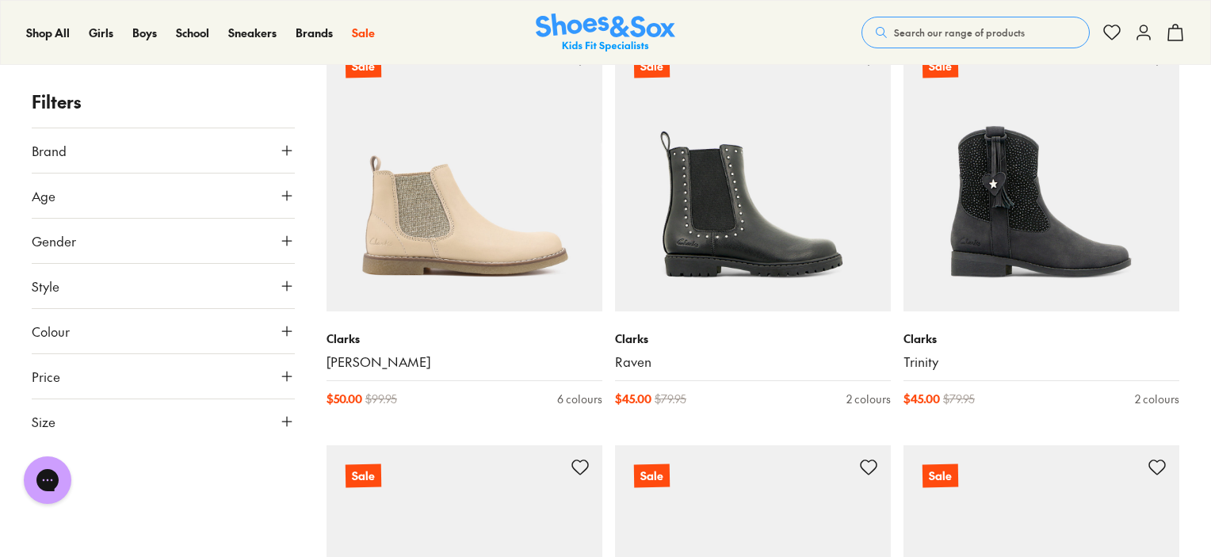
scroll to position [1504, 0]
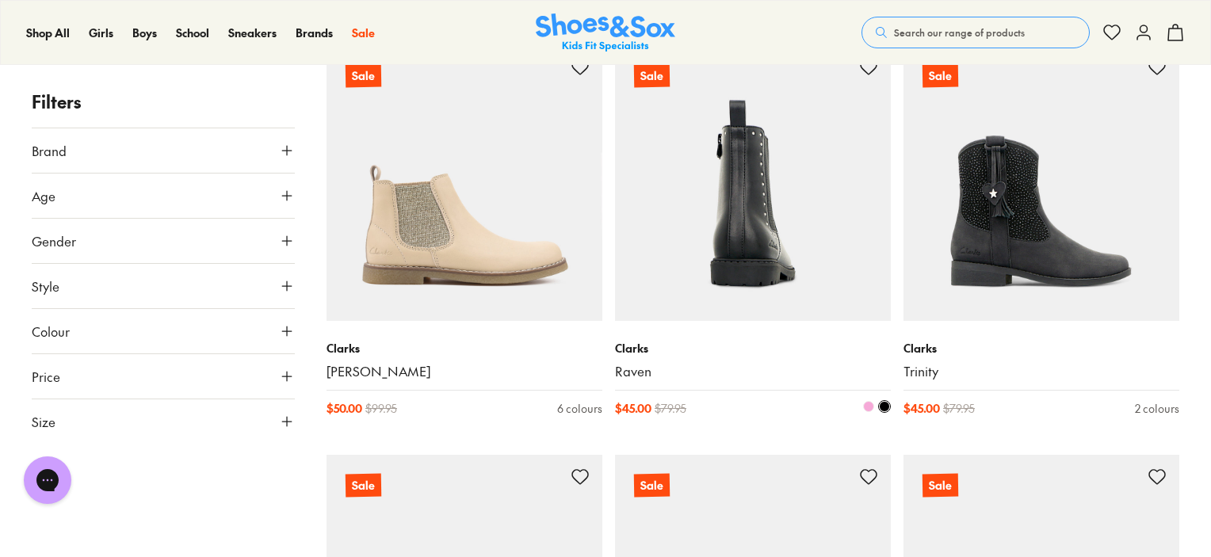
click at [678, 239] on img at bounding box center [753, 183] width 276 height 276
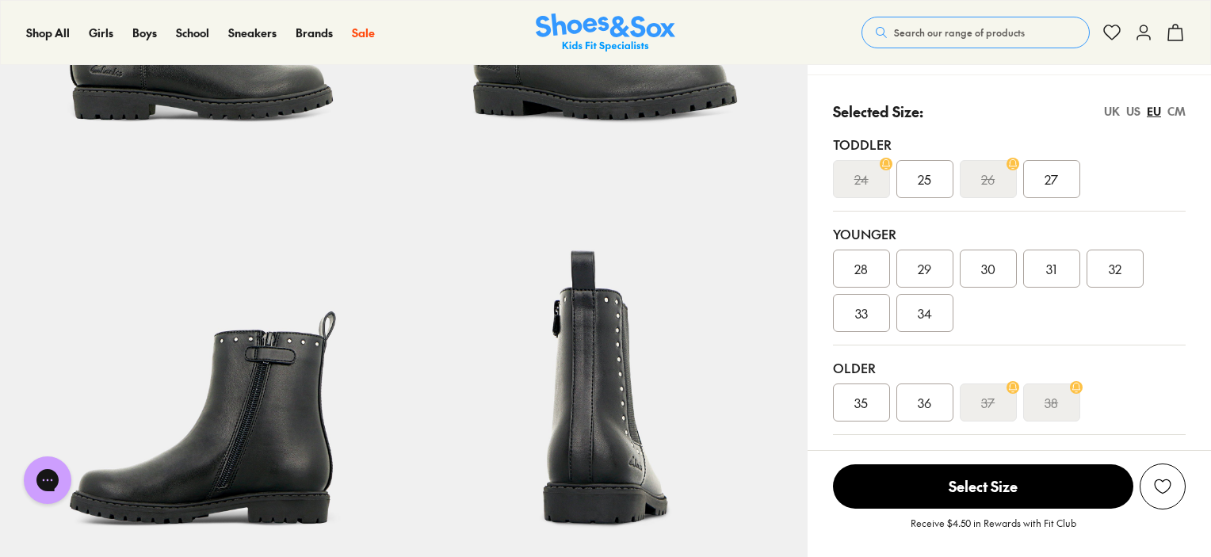
select select "*"
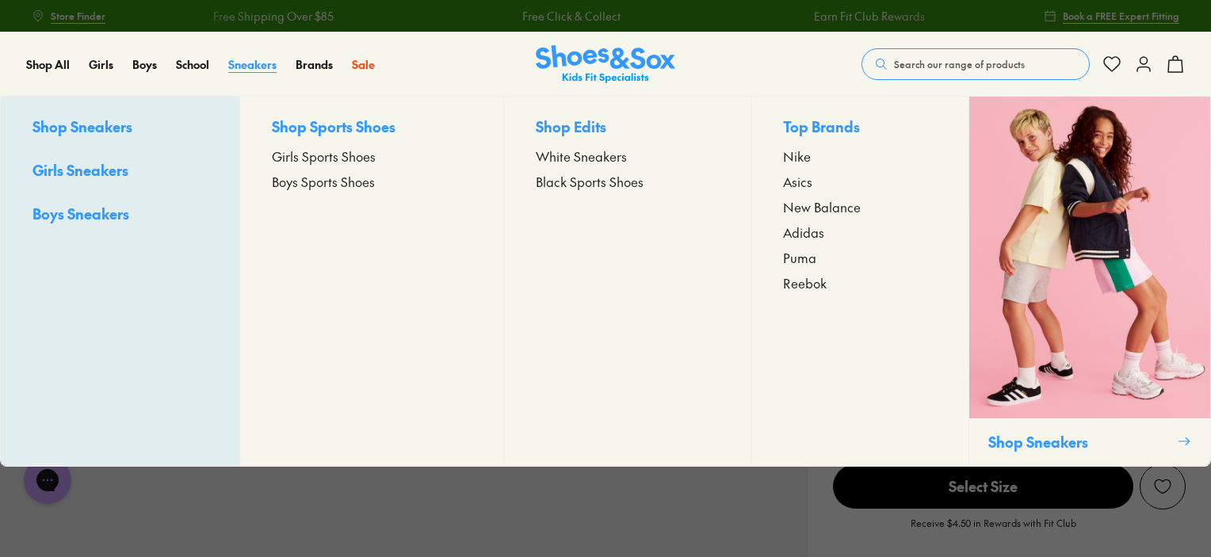
click at [246, 64] on span "Sneakers" at bounding box center [252, 64] width 48 height 16
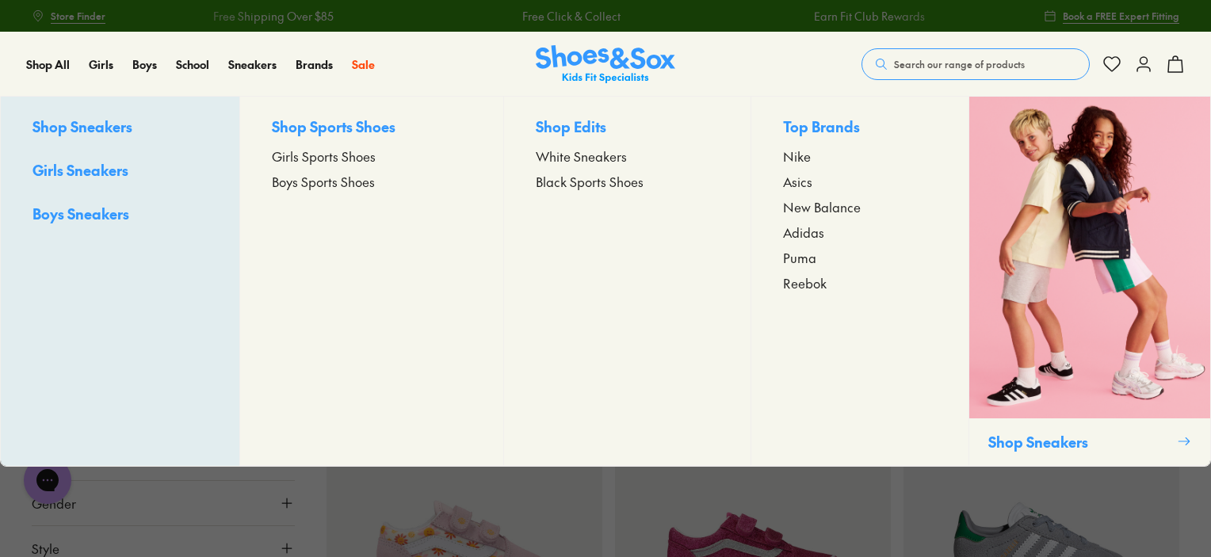
click at [342, 157] on span "Girls Sports Shoes" at bounding box center [324, 156] width 104 height 19
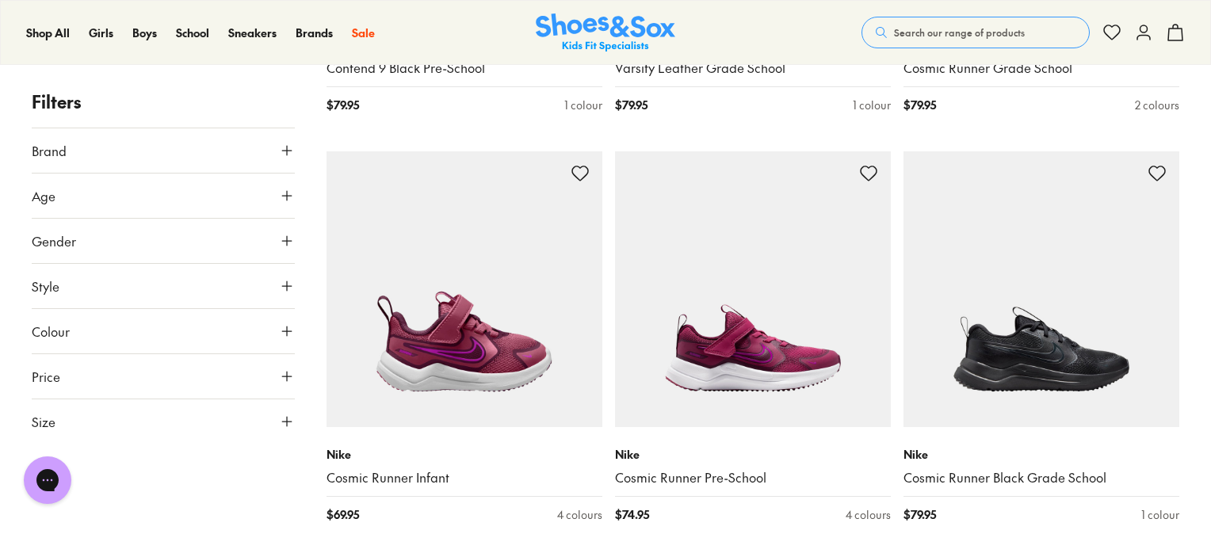
click at [288, 327] on icon at bounding box center [287, 331] width 16 height 16
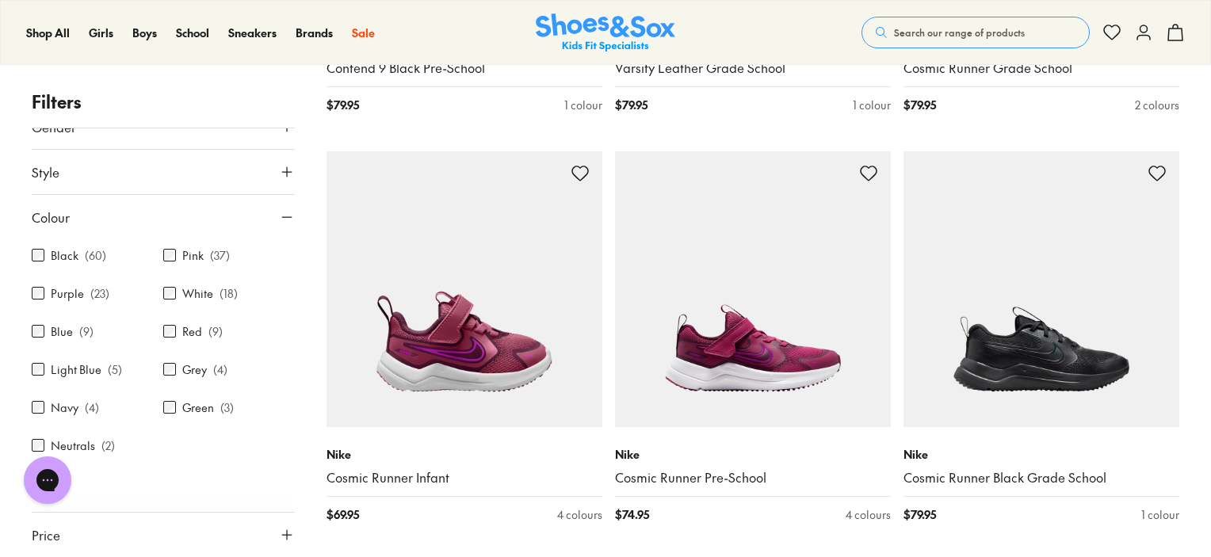
scroll to position [133, 0]
